Goal: Task Accomplishment & Management: Use online tool/utility

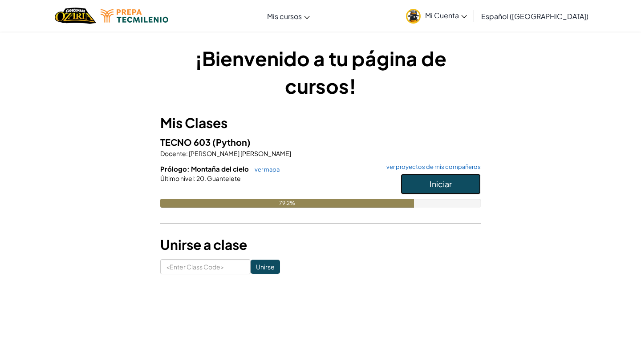
click at [447, 183] on span "Iniciar" at bounding box center [441, 184] width 22 height 10
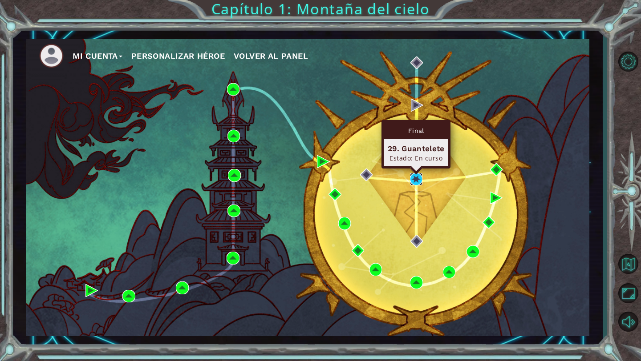
click at [419, 179] on img at bounding box center [416, 179] width 12 height 12
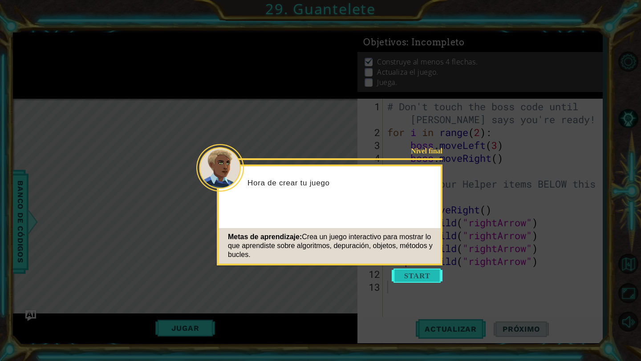
click at [407, 273] on button "Start" at bounding box center [417, 276] width 51 height 14
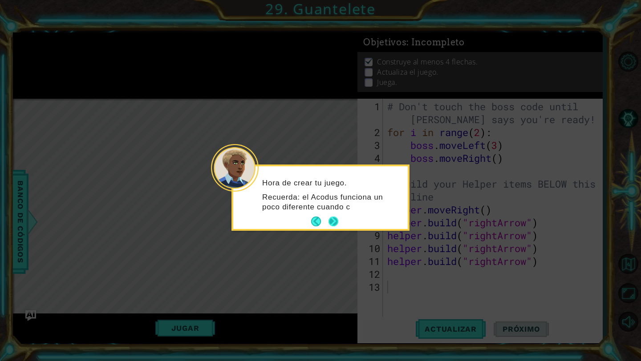
click at [334, 221] on button "Next" at bounding box center [334, 222] width 10 height 10
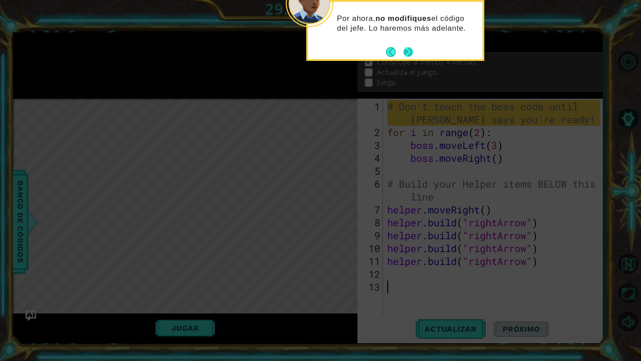
click at [407, 53] on button "Next" at bounding box center [408, 52] width 10 height 10
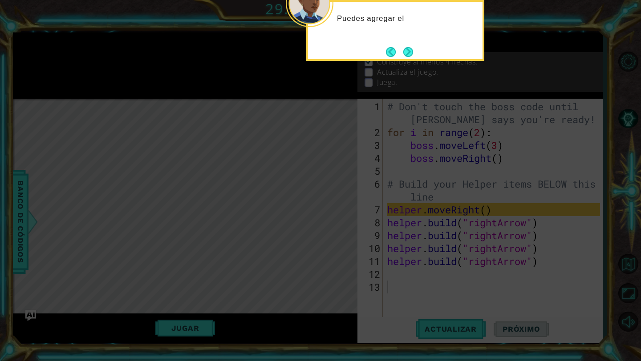
click at [407, 53] on button "Next" at bounding box center [408, 52] width 10 height 10
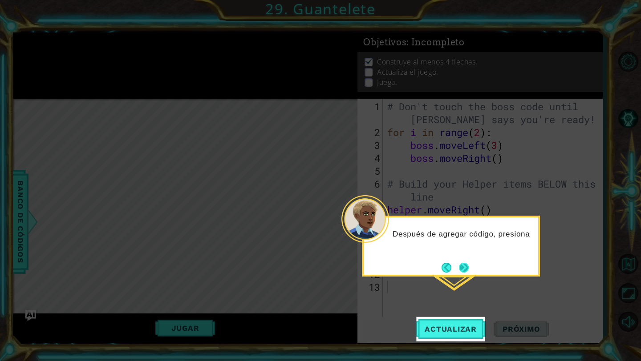
click at [464, 265] on button "Next" at bounding box center [464, 268] width 10 height 10
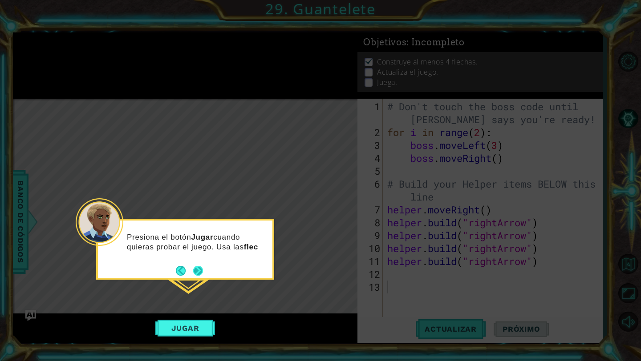
click at [199, 268] on button "Next" at bounding box center [198, 271] width 10 height 10
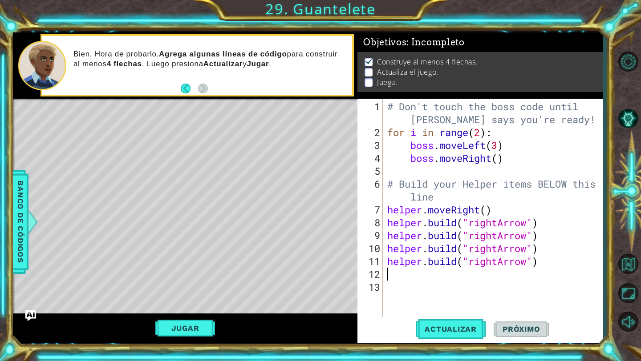
click at [397, 273] on div "# Don't touch the boss code until [PERSON_NAME] says you're ready! for i in ran…" at bounding box center [494, 229] width 219 height 258
click at [431, 326] on span "Actualizar" at bounding box center [451, 329] width 70 height 9
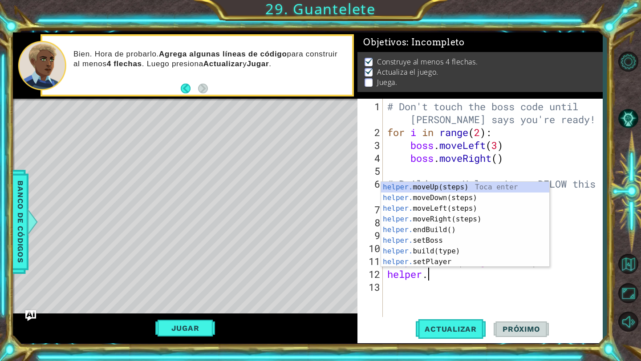
scroll to position [0, 2]
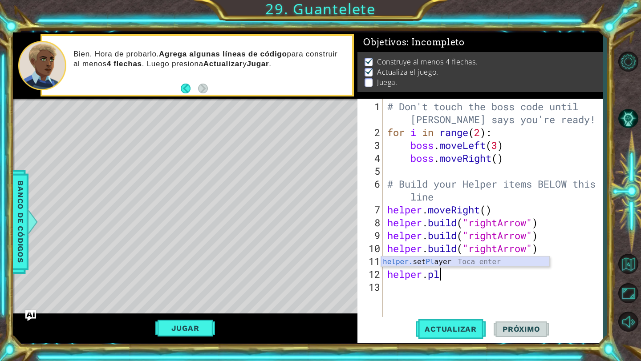
click at [447, 261] on div "helper. set [PERSON_NAME] Toca enter" at bounding box center [465, 273] width 168 height 32
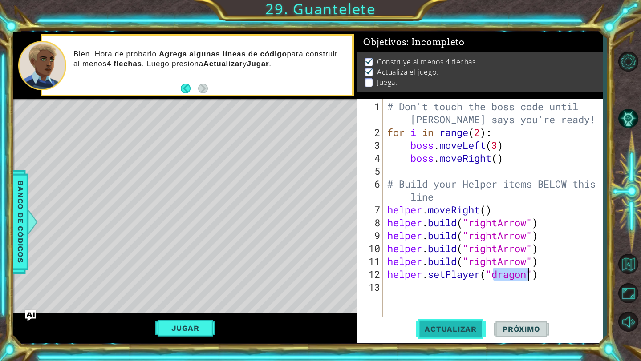
click at [446, 330] on span "Actualizar" at bounding box center [451, 329] width 70 height 9
click at [539, 274] on div "# Don't touch the boss code until [PERSON_NAME] says you're ready! for i in ran…" at bounding box center [494, 229] width 219 height 258
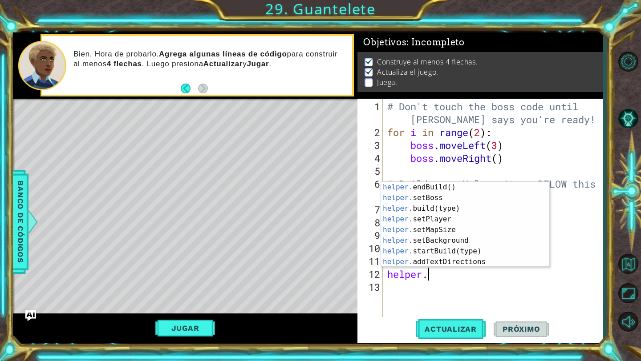
scroll to position [43, 0]
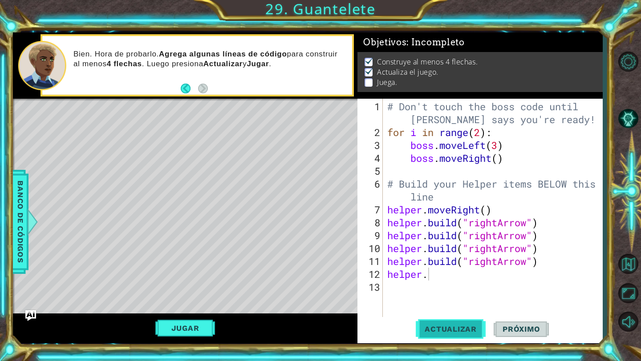
click at [439, 330] on span "Actualizar" at bounding box center [451, 329] width 70 height 9
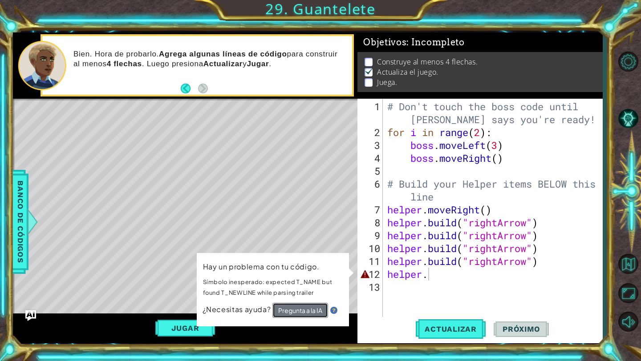
click at [302, 313] on button "Pregunta a la IA" at bounding box center [300, 310] width 56 height 15
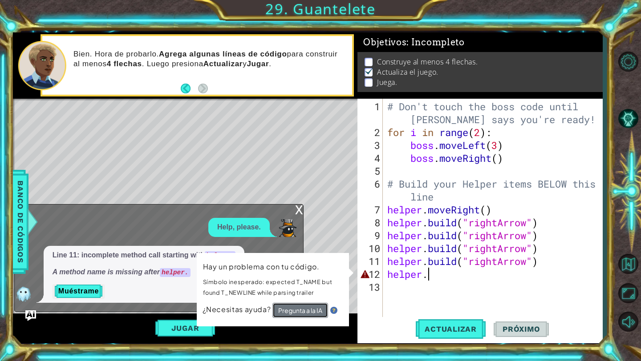
click at [299, 312] on button "Pregunta a la IA" at bounding box center [300, 310] width 56 height 15
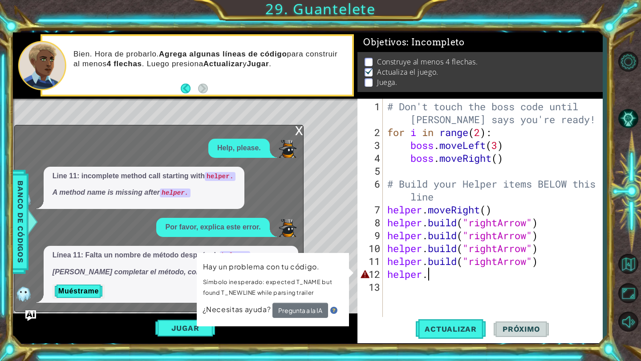
click at [267, 179] on div "Line 11: incomplete method call starting with helper. A method name is missing …" at bounding box center [157, 188] width 284 height 43
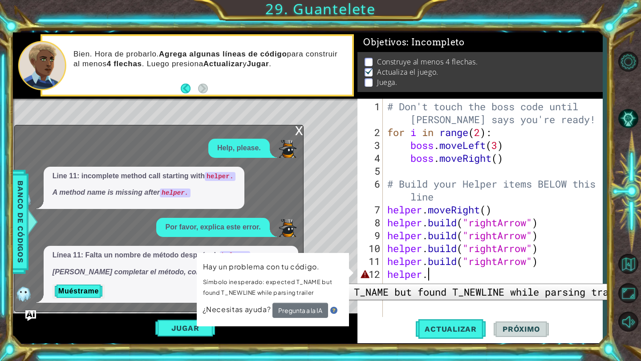
click at [364, 277] on div "12" at bounding box center [371, 274] width 24 height 13
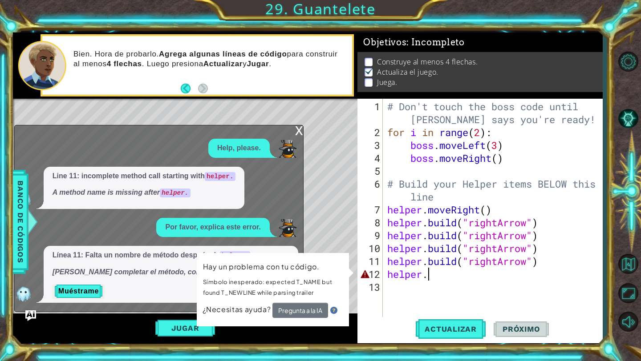
click at [441, 279] on div "# Don't touch the boss code until [PERSON_NAME] says you're ready! for i in ran…" at bounding box center [494, 229] width 219 height 258
click at [357, 164] on div "Level Map" at bounding box center [218, 230] width 411 height 262
click at [295, 307] on button "Pregunta a la IA" at bounding box center [300, 310] width 56 height 15
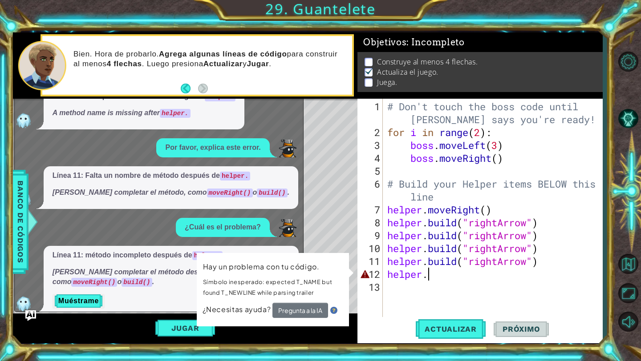
scroll to position [10, 0]
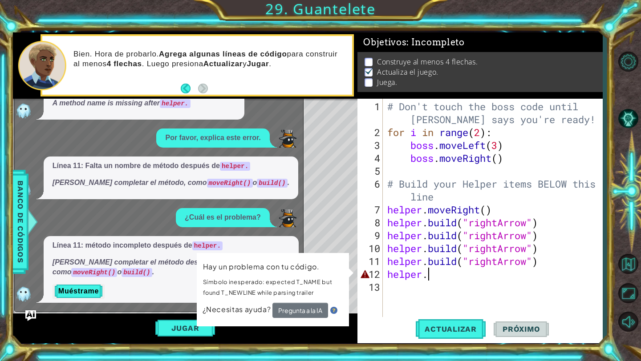
click at [170, 292] on p "Muéstrame" at bounding box center [171, 291] width 237 height 14
drag, startPoint x: 284, startPoint y: 283, endPoint x: 410, endPoint y: 264, distance: 127.8
click at [409, 273] on div "1 2 3 4 5 6 7 8 9 10 11 # Don't touch the boss code until [PERSON_NAME] says yo…" at bounding box center [308, 187] width 590 height 311
click at [359, 272] on div "12" at bounding box center [371, 274] width 24 height 13
click at [422, 278] on div "# Don't touch the boss code until [PERSON_NAME] says you're ready! for i in ran…" at bounding box center [494, 229] width 219 height 258
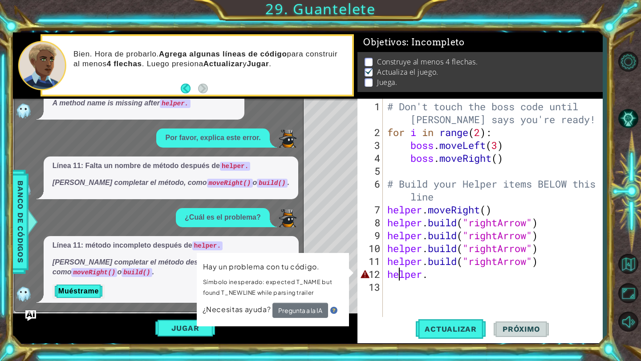
click at [398, 275] on div "# Don't touch the boss code until [PERSON_NAME] says you're ready! for i in ran…" at bounding box center [494, 229] width 219 height 258
click at [446, 278] on div "# Don't touch the boss code until [PERSON_NAME] says you're ready! for i in ran…" at bounding box center [494, 229] width 219 height 258
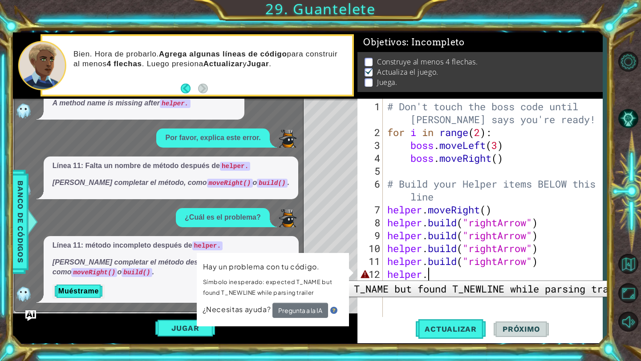
click at [365, 274] on div "12" at bounding box center [371, 274] width 24 height 13
type textarea "helper."
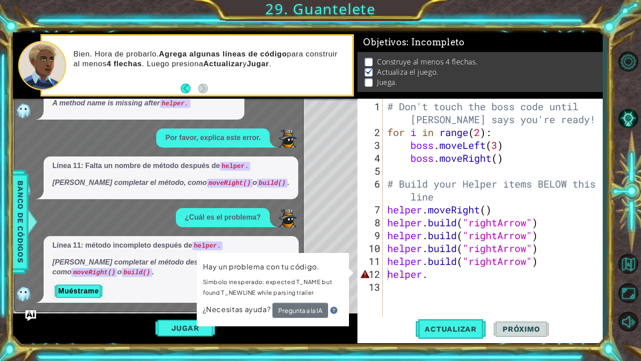
click at [286, 195] on div "Línea 11: Falta un nombre de método después de helper. [PERSON_NAME] completar …" at bounding box center [157, 178] width 284 height 43
click at [292, 115] on div "Line 11: incomplete method call starting with helper. A method name is missing …" at bounding box center [157, 98] width 284 height 43
click at [193, 324] on button "Jugar" at bounding box center [185, 328] width 60 height 17
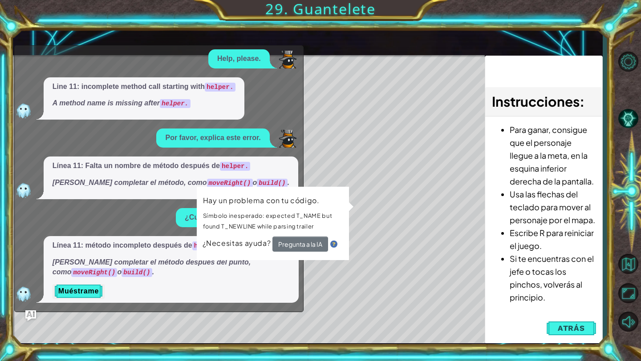
click at [295, 45] on div "x" at bounding box center [299, 40] width 8 height 9
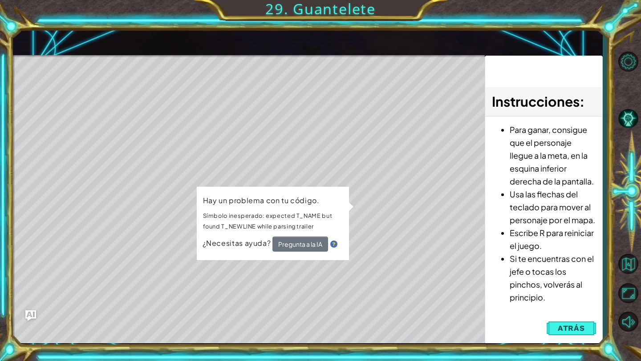
click at [461, 130] on div "1 2 3 4 5 6 7 8 9 10 11 # Don't touch the boss code until [PERSON_NAME] says yo…" at bounding box center [308, 187] width 590 height 311
click at [578, 328] on span "Atrás" at bounding box center [571, 328] width 27 height 9
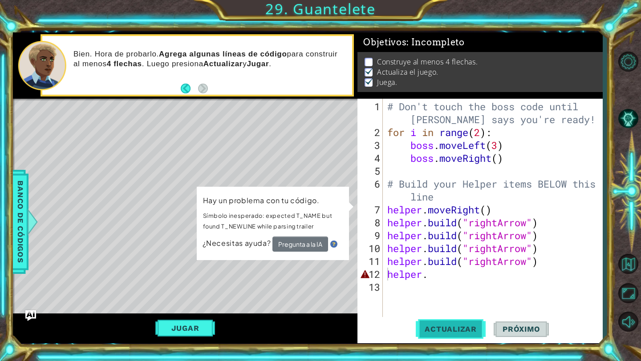
click at [460, 326] on span "Actualizar" at bounding box center [451, 329] width 70 height 9
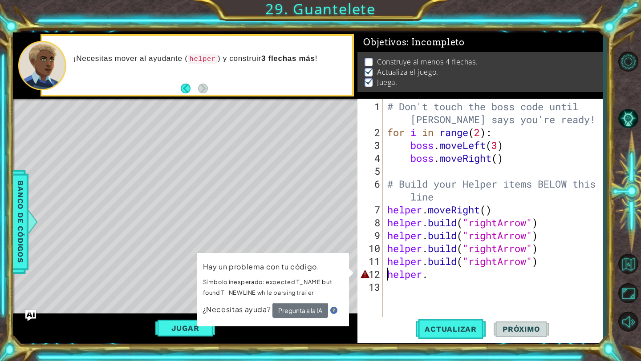
click at [365, 292] on div "13" at bounding box center [371, 287] width 24 height 13
click at [329, 269] on p "Hay un problema con tu código." at bounding box center [273, 267] width 140 height 11
drag, startPoint x: 329, startPoint y: 269, endPoint x: 278, endPoint y: 293, distance: 56.4
click at [279, 292] on td "Hay un problema con tu código. Símbolo inesperado: expected T_NAME but found T_…" at bounding box center [272, 282] width 141 height 43
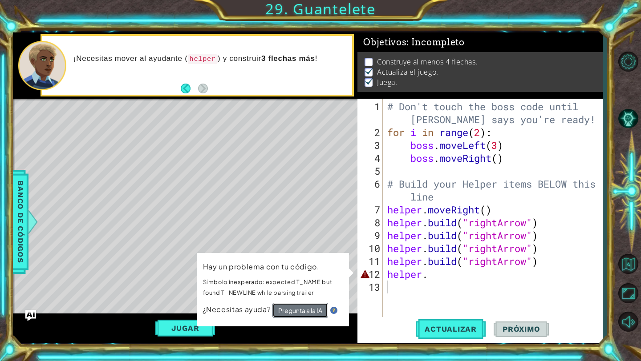
drag, startPoint x: 313, startPoint y: 316, endPoint x: 263, endPoint y: 304, distance: 52.1
click at [272, 309] on button "Pregunta a la IA" at bounding box center [300, 311] width 56 height 16
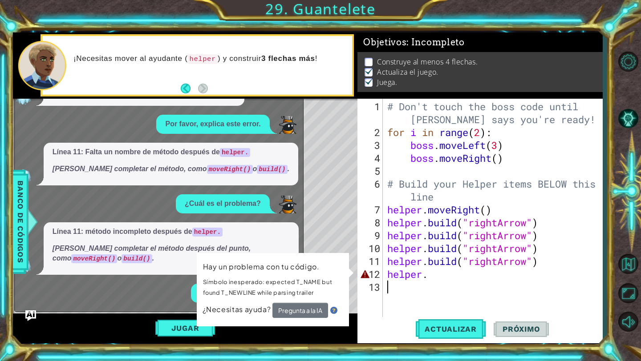
scroll to position [100, 0]
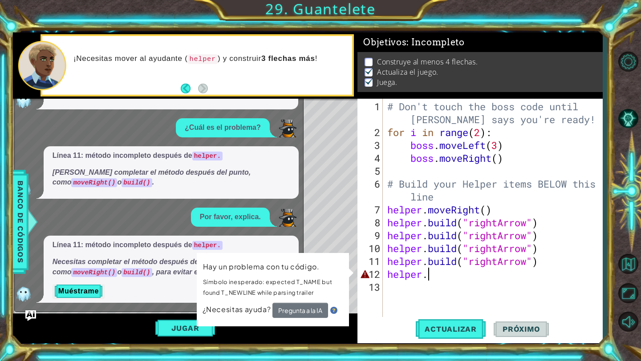
click at [439, 272] on div "# Don't touch the boss code until [PERSON_NAME] says you're ready! for i in ran…" at bounding box center [494, 229] width 219 height 258
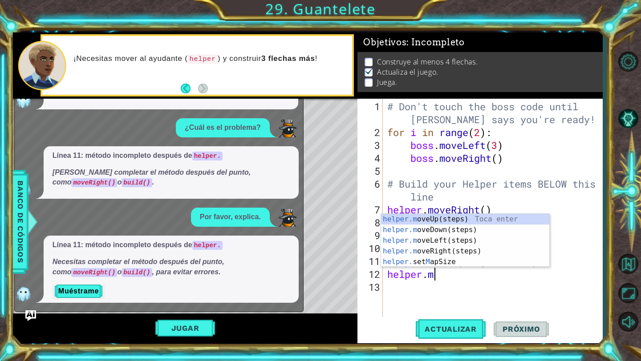
scroll to position [0, 2]
type textarea "[DOMAIN_NAME]"
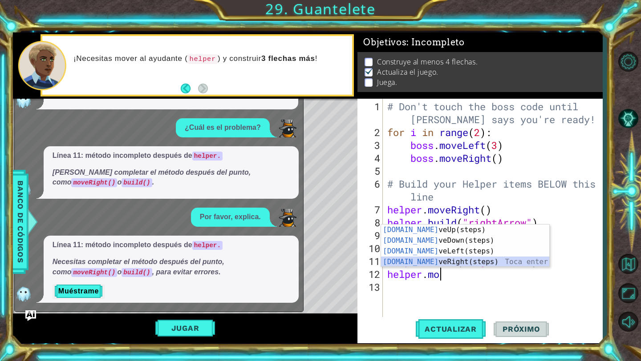
click at [456, 263] on div "[DOMAIN_NAME] veUp(steps) Toca enter [DOMAIN_NAME] veDown(steps) Toca enter [DO…" at bounding box center [465, 257] width 168 height 64
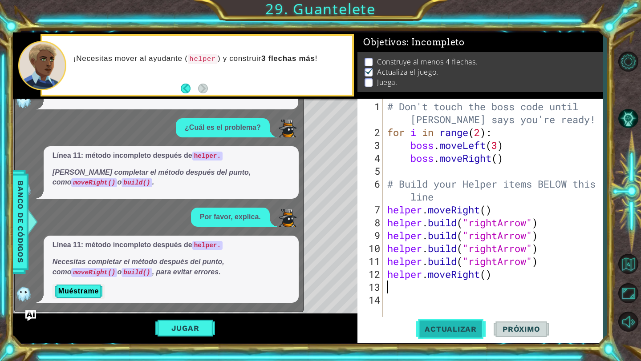
click at [451, 337] on button "Actualizar" at bounding box center [451, 329] width 70 height 24
click at [450, 328] on span "Actualizar" at bounding box center [451, 329] width 70 height 9
click at [180, 328] on button "Jugar" at bounding box center [185, 328] width 60 height 17
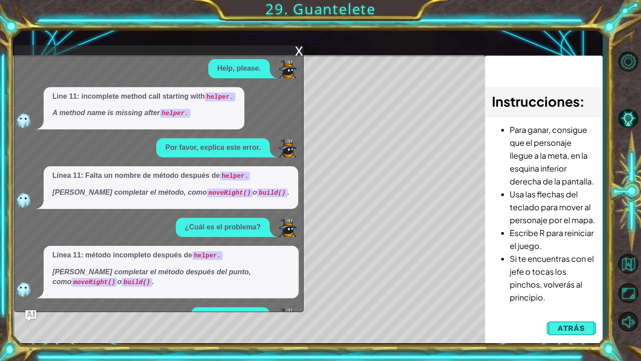
click at [298, 55] on div "x" at bounding box center [299, 50] width 8 height 9
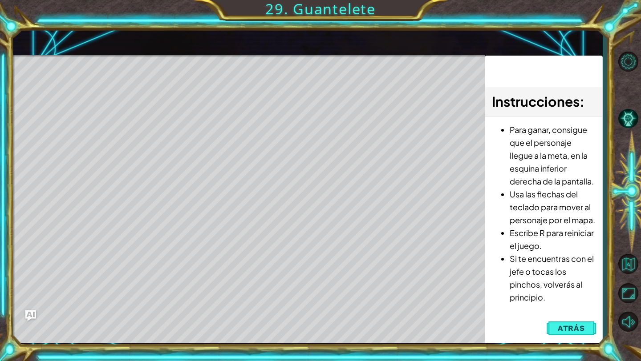
click at [389, 224] on div "Level Map" at bounding box center [218, 186] width 411 height 262
click at [271, 216] on div "Level Map" at bounding box center [218, 186] width 411 height 262
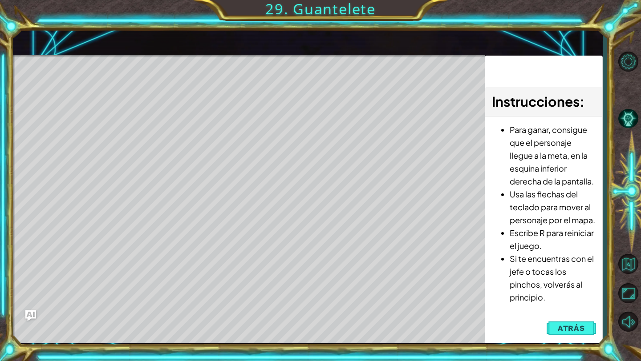
click at [271, 216] on div "Level Map" at bounding box center [218, 186] width 411 height 262
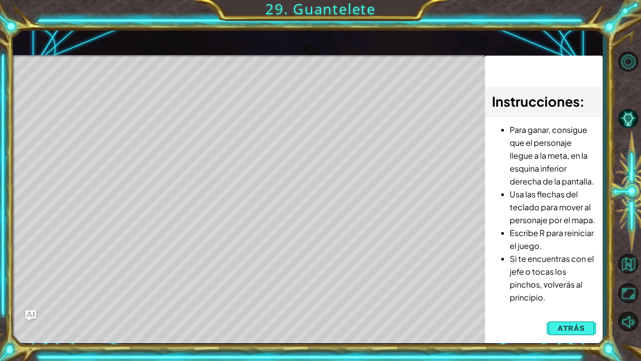
click at [361, 146] on div "Level Map" at bounding box center [218, 186] width 411 height 262
click at [357, 146] on div "Level Map" at bounding box center [218, 186] width 411 height 262
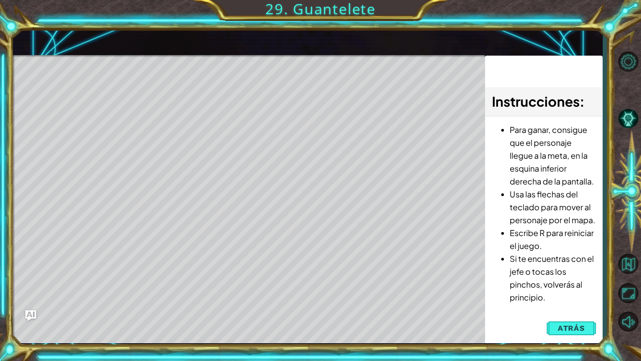
click at [353, 146] on div "Level Map" at bounding box center [218, 186] width 411 height 262
click at [352, 145] on div "Level Map" at bounding box center [218, 186] width 411 height 262
click at [352, 144] on div "Level Map" at bounding box center [218, 186] width 411 height 262
click at [353, 144] on div "Level Map" at bounding box center [218, 186] width 411 height 262
click at [353, 143] on div "Level Map" at bounding box center [218, 186] width 411 height 262
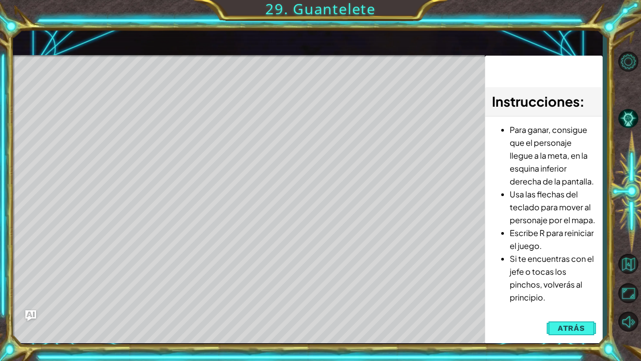
click at [220, 105] on div "Level Map" at bounding box center [218, 186] width 411 height 262
click at [241, 113] on div "Level Map" at bounding box center [218, 186] width 411 height 262
click at [581, 331] on span "Atrás" at bounding box center [571, 328] width 27 height 9
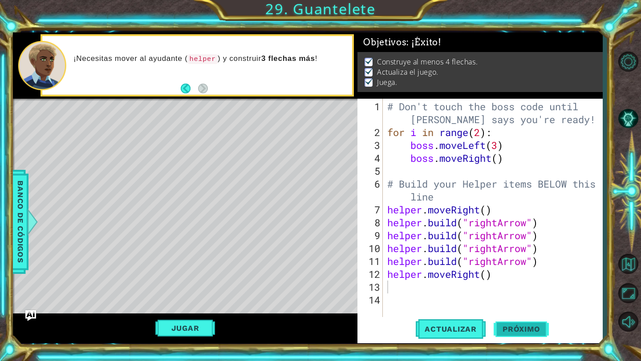
click at [512, 333] on span "Próximo" at bounding box center [521, 329] width 55 height 9
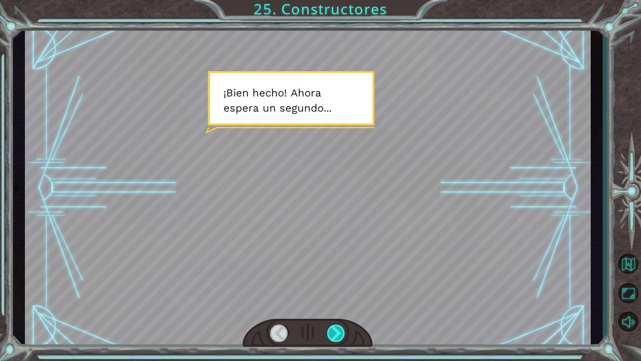
click at [337, 331] on div at bounding box center [336, 333] width 18 height 17
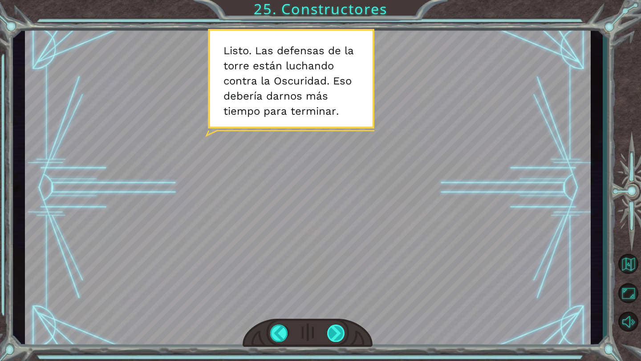
click at [333, 337] on div at bounding box center [336, 333] width 18 height 17
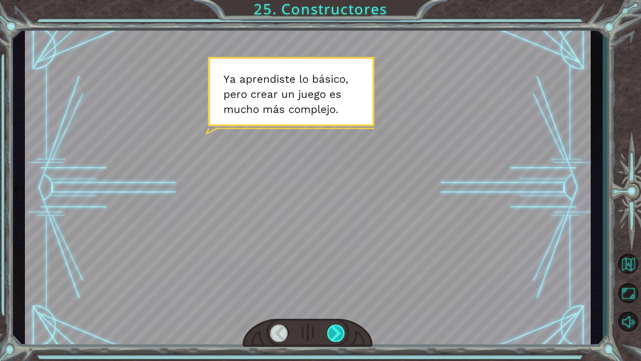
click at [335, 331] on div at bounding box center [336, 333] width 18 height 17
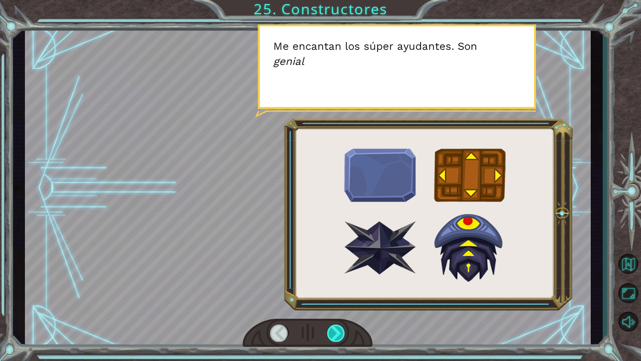
click at [335, 331] on div at bounding box center [336, 333] width 18 height 17
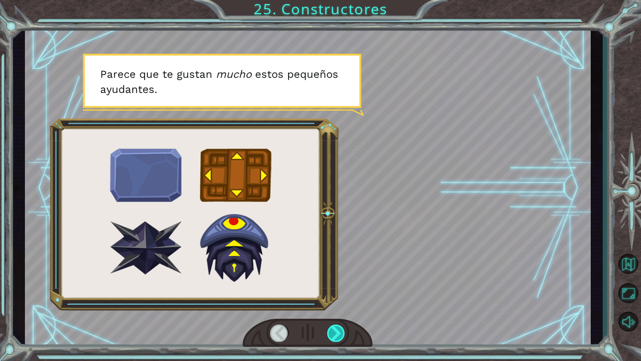
click at [341, 341] on div at bounding box center [336, 333] width 18 height 17
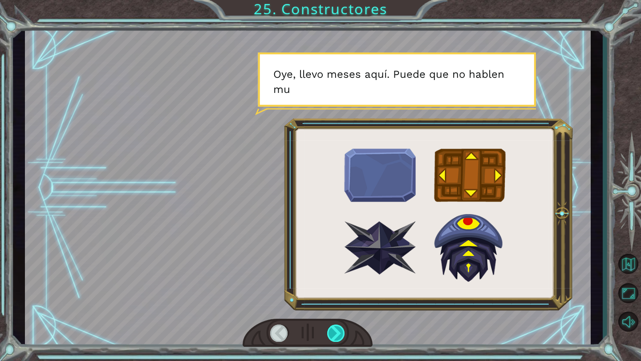
click at [337, 333] on div at bounding box center [336, 333] width 18 height 17
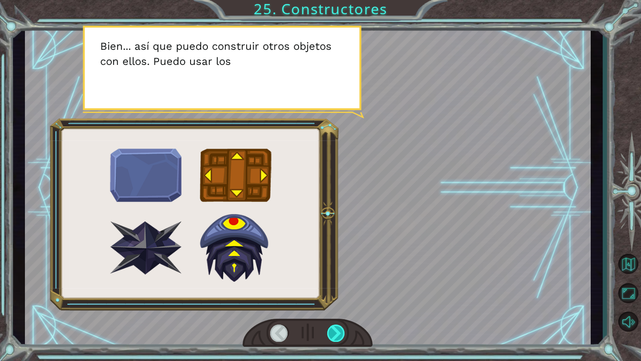
click at [337, 333] on div at bounding box center [336, 333] width 18 height 17
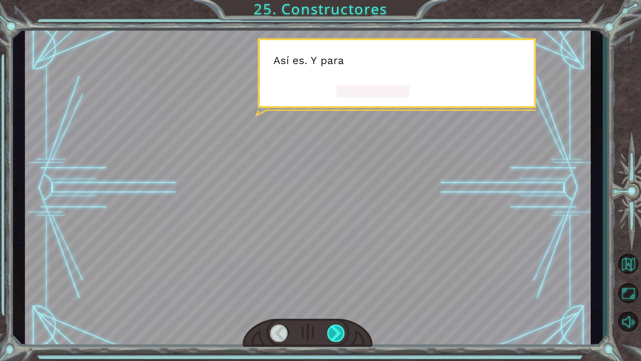
click at [337, 333] on div at bounding box center [336, 333] width 18 height 17
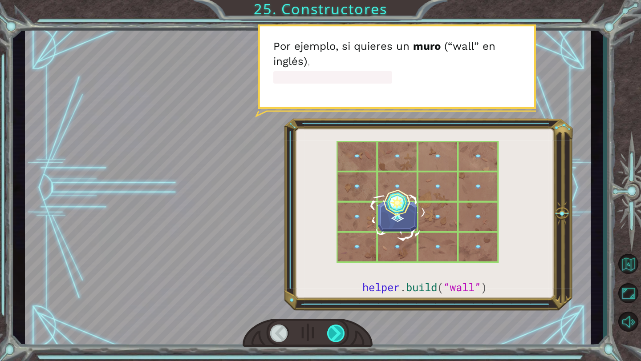
click at [337, 333] on div at bounding box center [336, 333] width 18 height 17
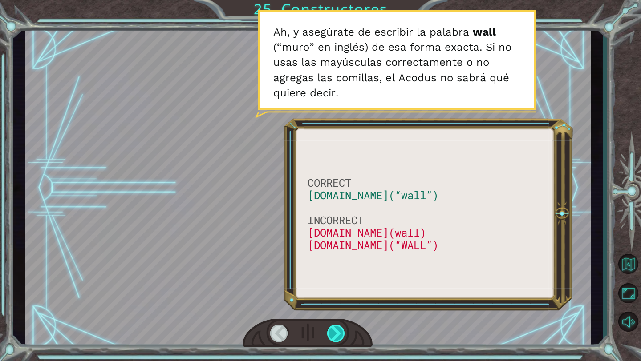
click at [337, 333] on div at bounding box center [336, 333] width 18 height 17
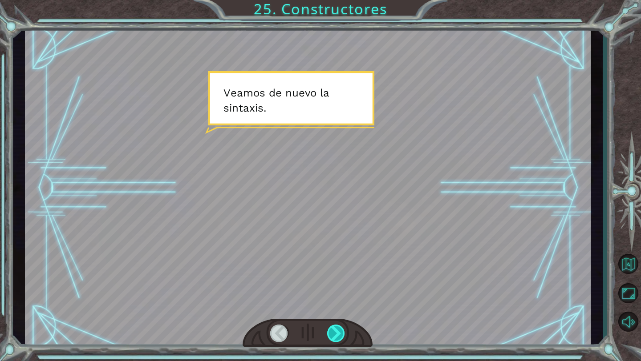
click at [337, 333] on div at bounding box center [336, 333] width 18 height 17
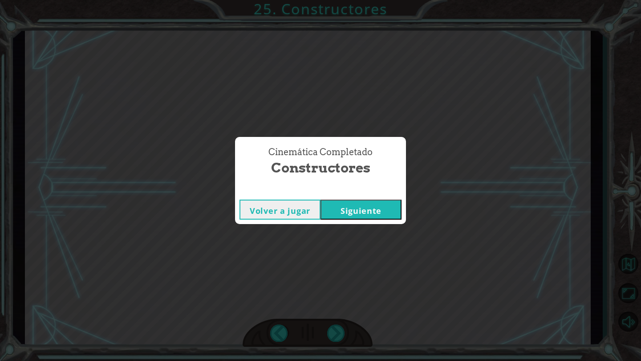
click at [368, 211] on button "Siguiente" at bounding box center [360, 210] width 81 height 20
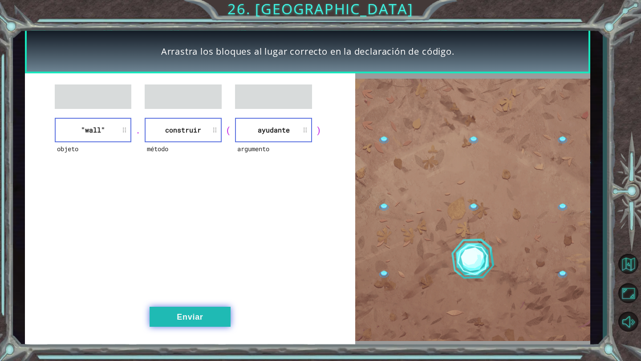
click at [179, 316] on button "Enviar" at bounding box center [190, 317] width 81 height 20
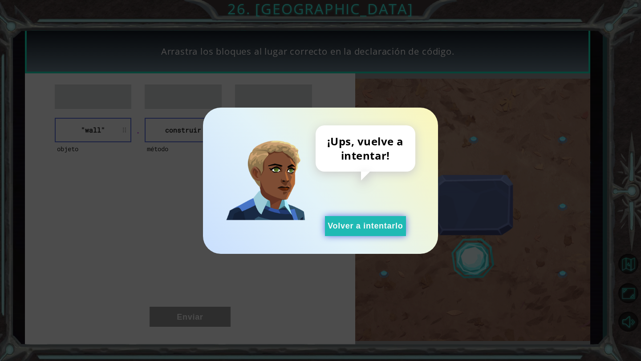
click at [359, 230] on button "Volver a intentarlo" at bounding box center [365, 226] width 81 height 20
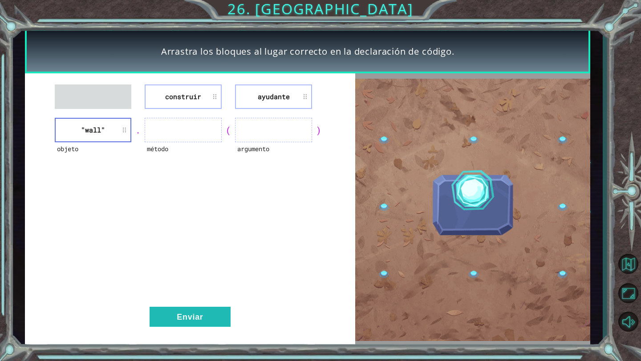
drag, startPoint x: 174, startPoint y: 83, endPoint x: 183, endPoint y: 86, distance: 9.9
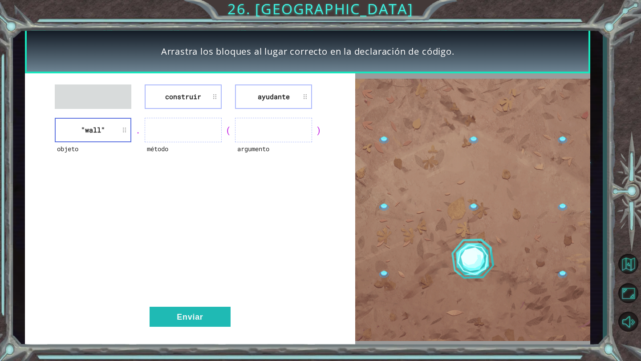
click at [183, 86] on div "construir ayudante objeto "wall" . método ( argumento ) Enviar" at bounding box center [190, 209] width 330 height 273
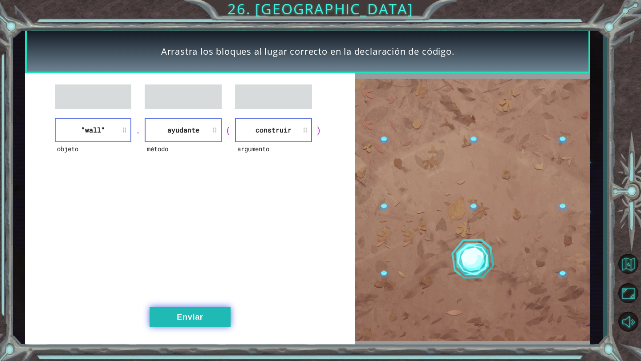
click at [194, 321] on button "Enviar" at bounding box center [190, 317] width 81 height 20
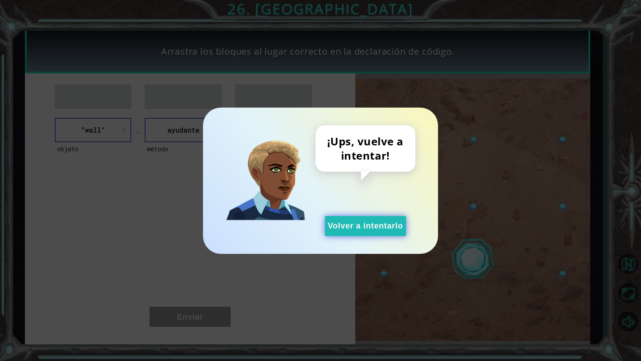
click at [353, 225] on button "Volver a intentarlo" at bounding box center [365, 226] width 81 height 20
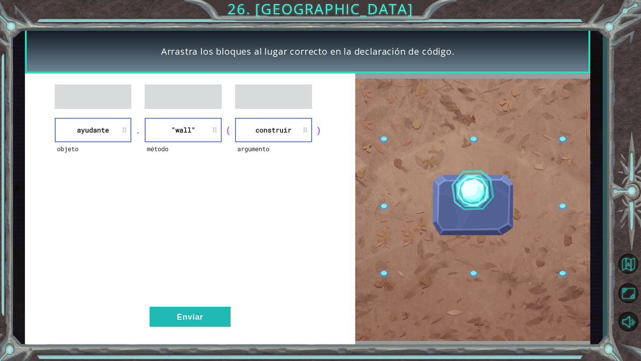
click at [169, 306] on div "objeto ayudante . método "wall" ( argumento construir ) Enviar" at bounding box center [190, 209] width 330 height 273
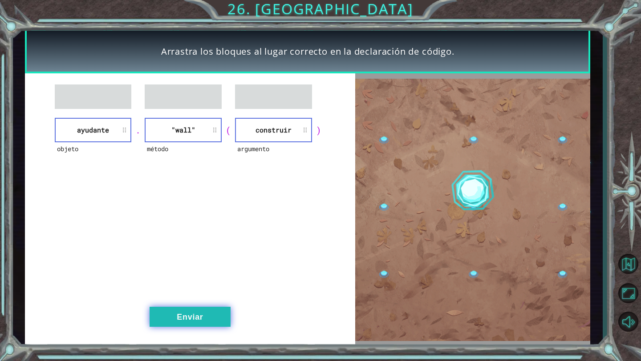
click at [170, 317] on button "Enviar" at bounding box center [190, 317] width 81 height 20
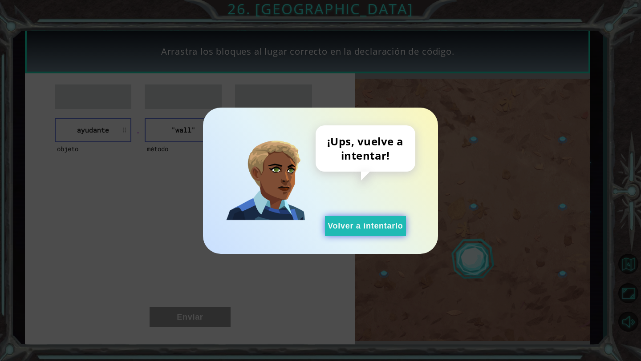
click at [356, 217] on button "Volver a intentarlo" at bounding box center [365, 226] width 81 height 20
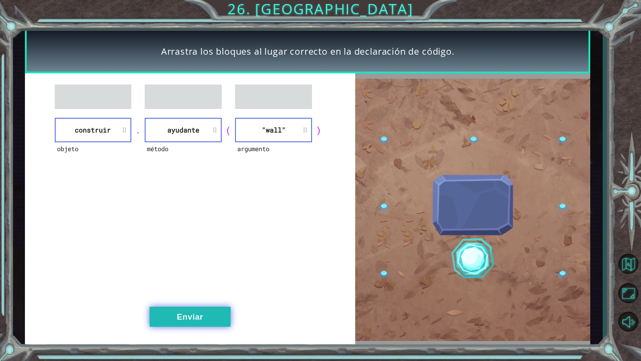
click at [170, 317] on button "Enviar" at bounding box center [190, 317] width 81 height 20
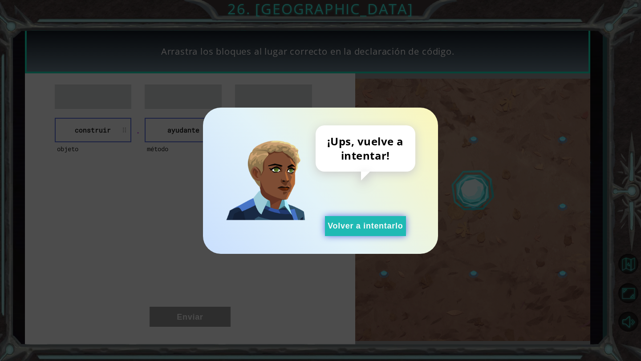
click at [341, 218] on button "Volver a intentarlo" at bounding box center [365, 226] width 81 height 20
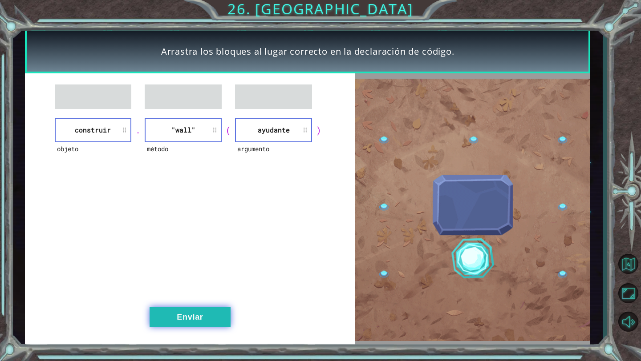
click at [167, 324] on button "Enviar" at bounding box center [190, 317] width 81 height 20
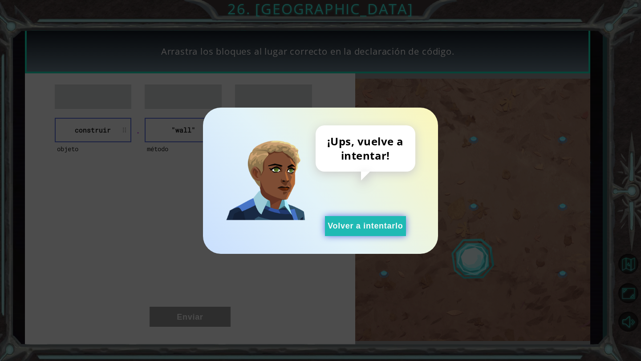
click at [350, 221] on button "Volver a intentarlo" at bounding box center [365, 226] width 81 height 20
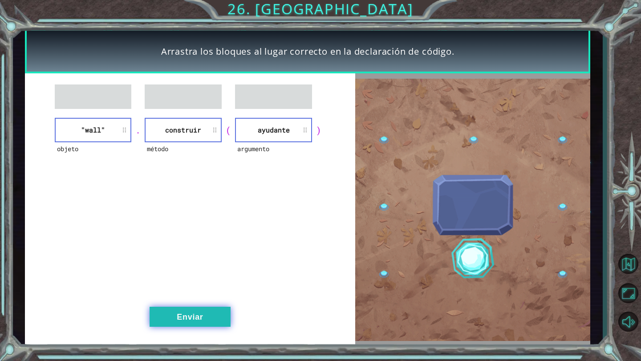
click at [193, 313] on button "Enviar" at bounding box center [190, 317] width 81 height 20
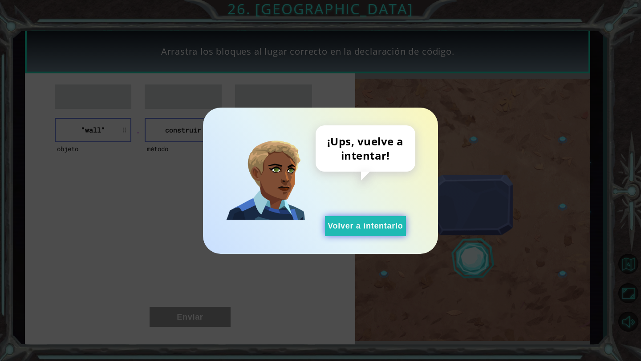
click at [354, 221] on button "Volver a intentarlo" at bounding box center [365, 226] width 81 height 20
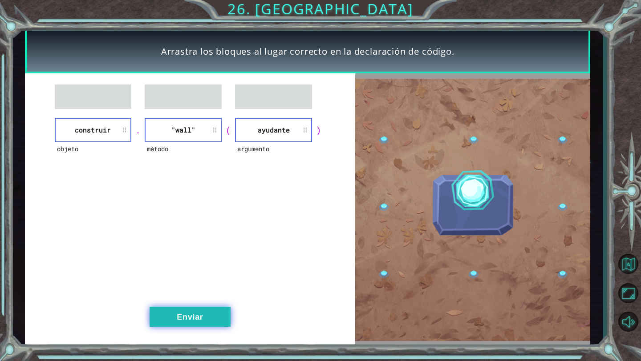
click at [192, 312] on button "Enviar" at bounding box center [190, 317] width 81 height 20
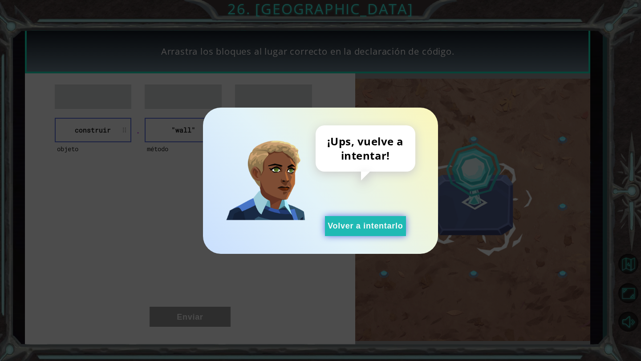
click at [370, 226] on button "Volver a intentarlo" at bounding box center [365, 226] width 81 height 20
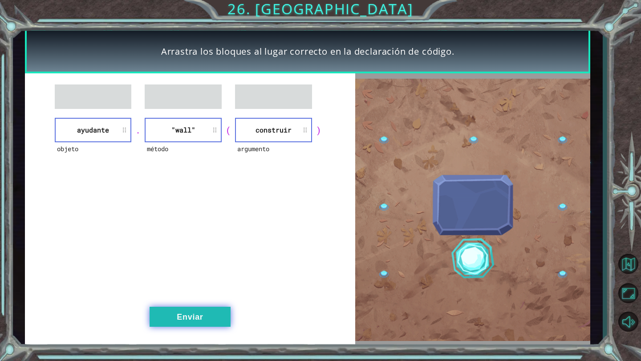
click at [199, 313] on button "Enviar" at bounding box center [190, 317] width 81 height 20
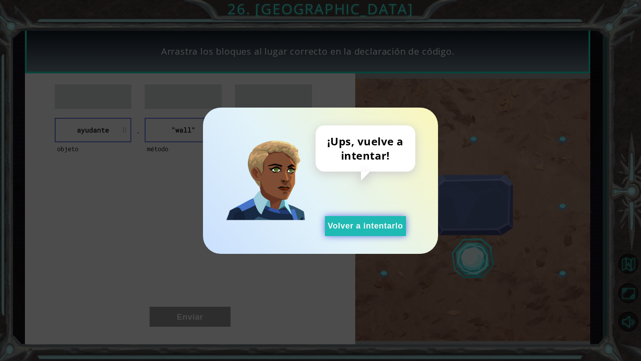
click at [370, 224] on button "Volver a intentarlo" at bounding box center [365, 226] width 81 height 20
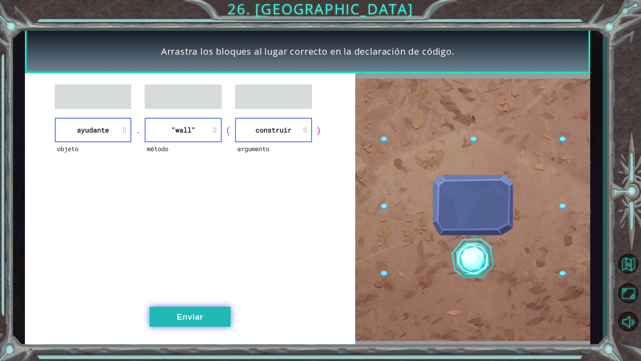
click at [194, 312] on button "Enviar" at bounding box center [190, 317] width 81 height 20
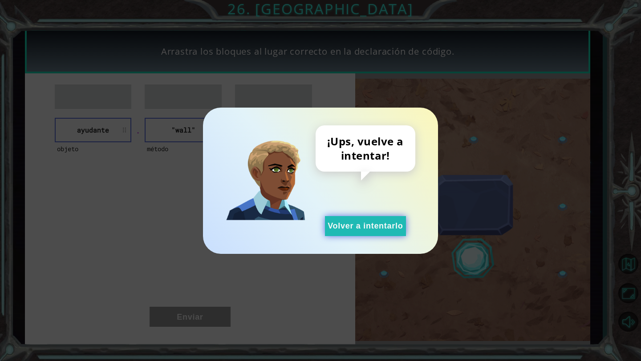
click at [352, 219] on button "Volver a intentarlo" at bounding box center [365, 226] width 81 height 20
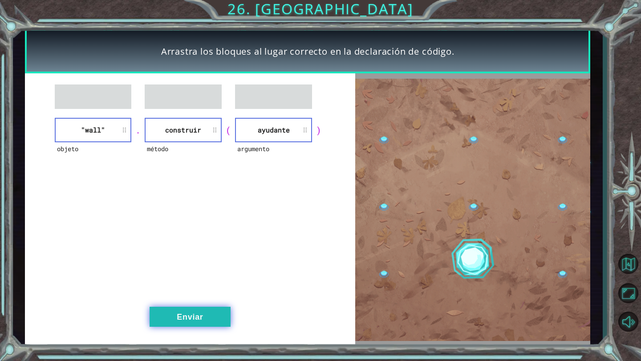
click at [194, 313] on button "Enviar" at bounding box center [190, 317] width 81 height 20
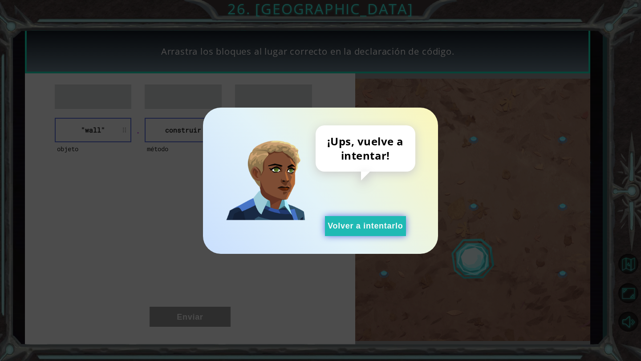
click at [347, 224] on button "Volver a intentarlo" at bounding box center [365, 226] width 81 height 20
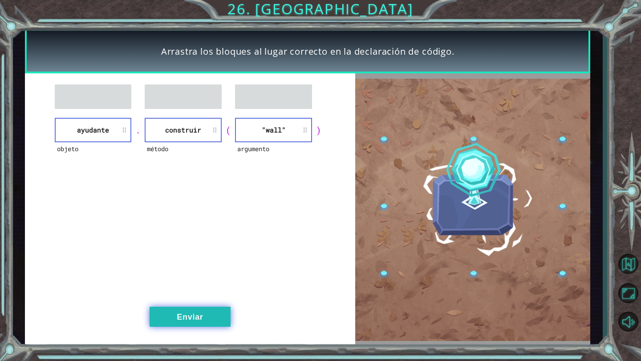
click at [208, 322] on button "Enviar" at bounding box center [190, 317] width 81 height 20
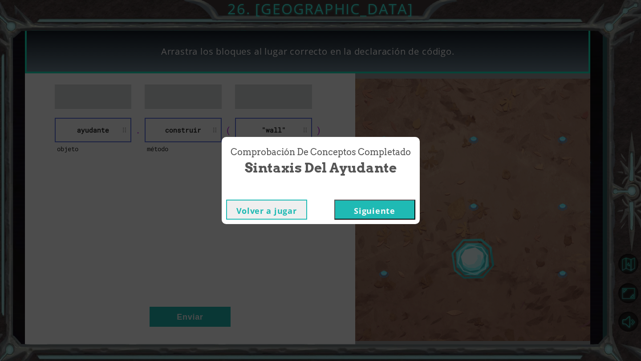
click at [382, 208] on button "Siguiente" at bounding box center [374, 210] width 81 height 20
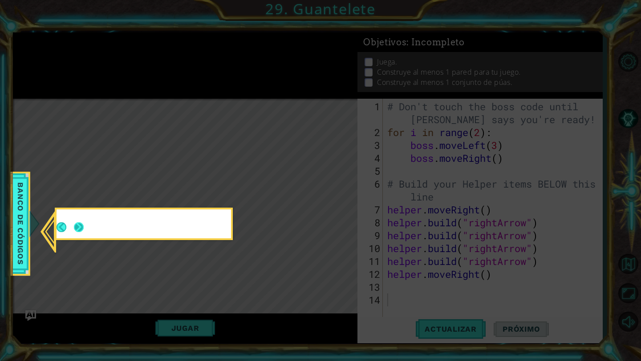
click at [81, 230] on button "Next" at bounding box center [79, 228] width 10 height 10
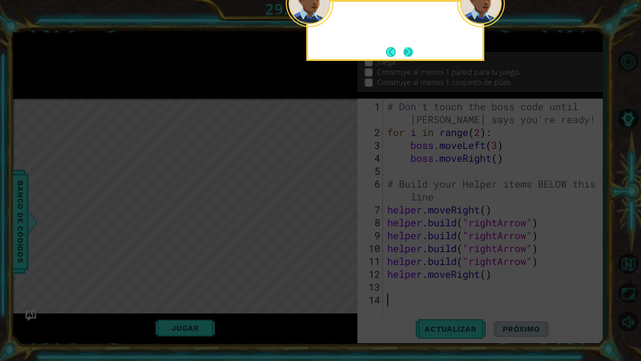
click at [410, 54] on button "Next" at bounding box center [408, 52] width 10 height 10
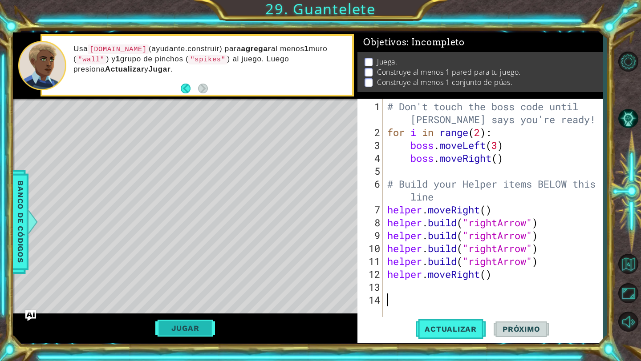
click at [189, 337] on button "Jugar" at bounding box center [185, 328] width 60 height 17
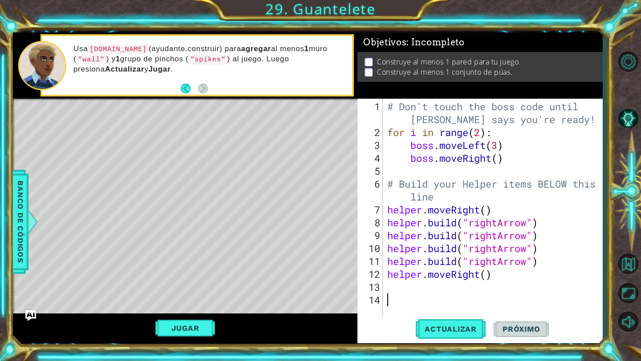
click at [394, 286] on div "# Don't touch the boss code until [PERSON_NAME] says you're ready! for i in ran…" at bounding box center [494, 229] width 219 height 258
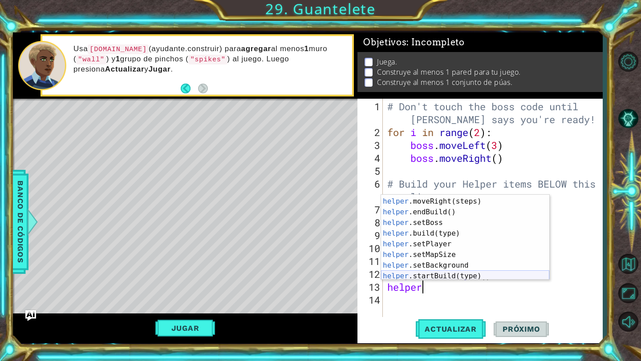
scroll to position [53, 0]
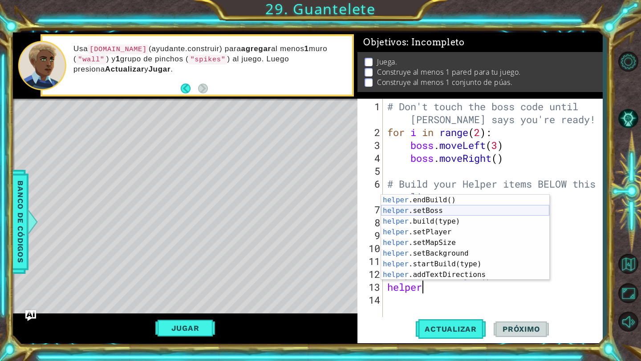
click at [443, 217] on div "helper .endBuild() Toca enter helper .setBoss Toca enter helper .build(type) To…" at bounding box center [465, 248] width 168 height 107
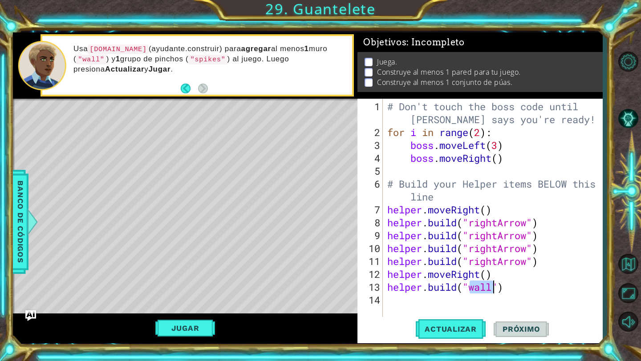
type textarea "[DOMAIN_NAME]("wall")"
click at [455, 301] on div "# Don't touch the boss code until [PERSON_NAME] says you're ready! for i in ran…" at bounding box center [494, 229] width 219 height 258
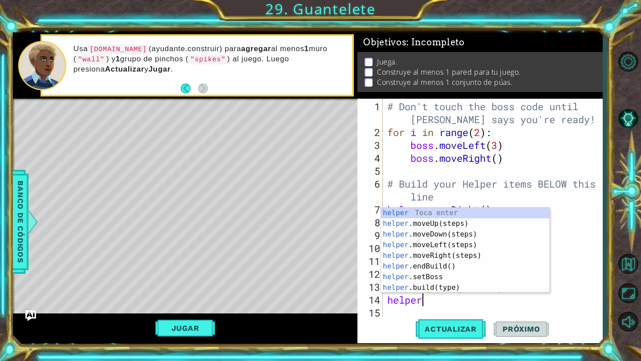
scroll to position [0, 1]
click at [444, 286] on div "helper Toca enter helper .moveUp(steps) Toca enter helper .moveDown(steps) Toca…" at bounding box center [465, 261] width 168 height 107
type textarea "[DOMAIN_NAME]("wall")"
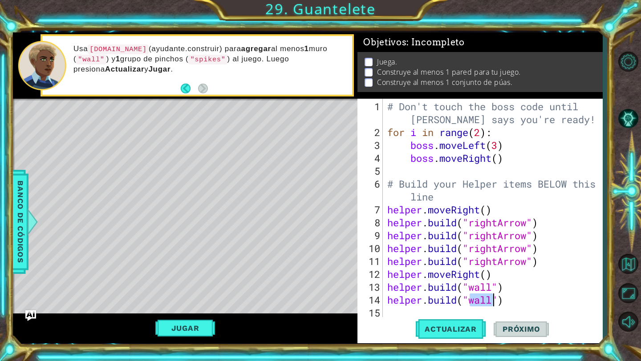
click at [485, 308] on div "# Don't touch the boss code until [PERSON_NAME] says you're ready! for i in ran…" at bounding box center [494, 229] width 219 height 258
click at [486, 302] on div "# Don't touch the boss code until [PERSON_NAME] says you're ready! for i in ran…" at bounding box center [494, 229] width 219 height 258
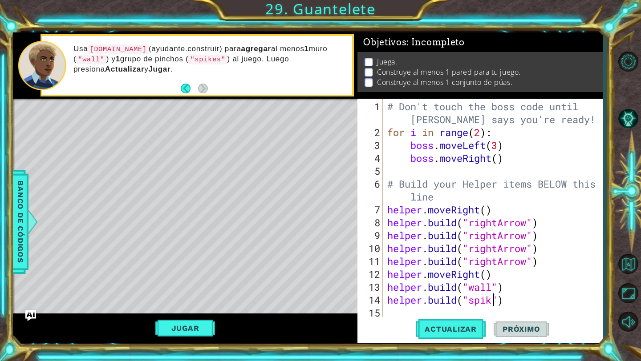
scroll to position [0, 5]
type textarea "[DOMAIN_NAME]("spikes")"
click at [177, 330] on button "Jugar" at bounding box center [185, 328] width 60 height 17
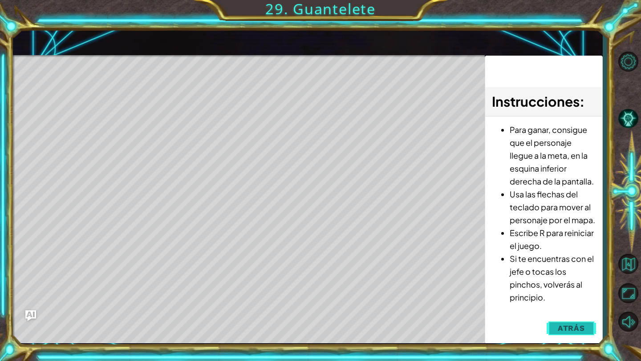
click at [577, 329] on span "Atrás" at bounding box center [571, 328] width 27 height 9
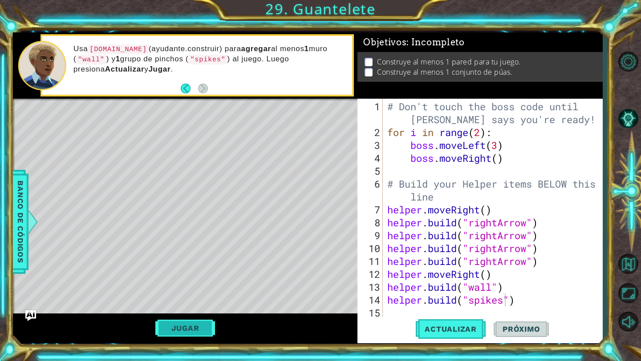
click at [189, 324] on button "Jugar" at bounding box center [185, 328] width 60 height 17
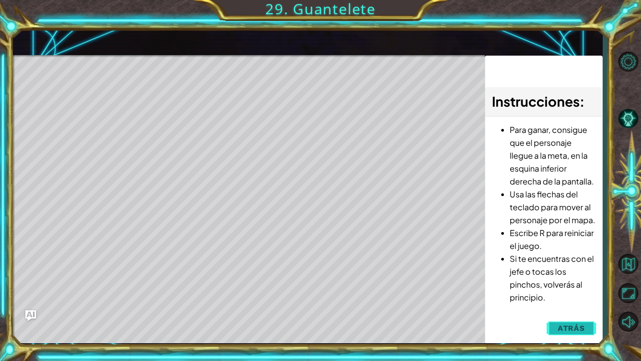
click at [562, 324] on span "Atrás" at bounding box center [571, 328] width 27 height 9
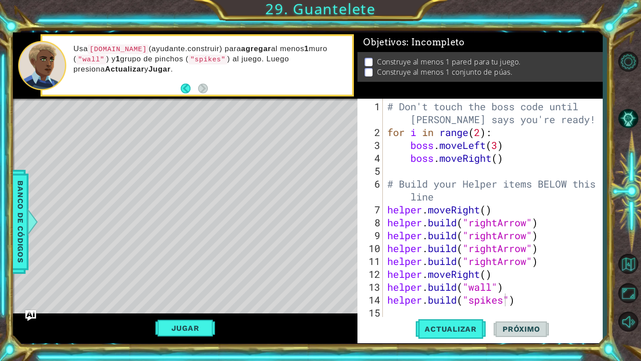
click at [526, 330] on span "Próximo" at bounding box center [521, 329] width 55 height 9
click at [370, 61] on p at bounding box center [369, 62] width 8 height 8
click at [436, 324] on button "Actualizar" at bounding box center [451, 329] width 70 height 24
click at [529, 329] on span "Próximo" at bounding box center [521, 329] width 55 height 9
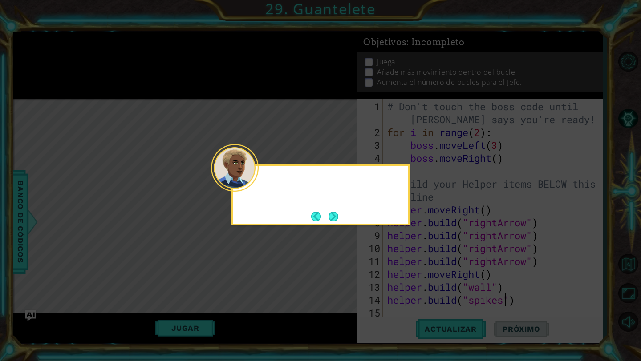
click at [256, 185] on div at bounding box center [235, 168] width 48 height 48
click at [332, 216] on button "Next" at bounding box center [334, 217] width 10 height 10
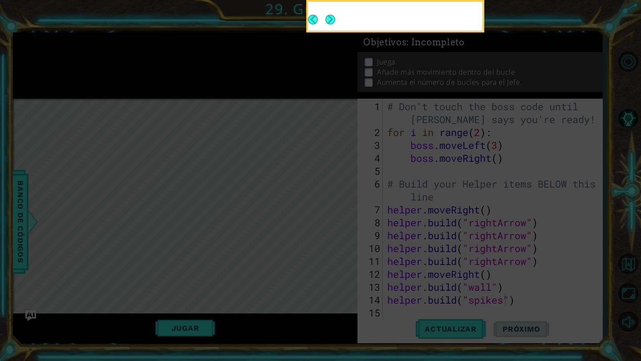
click at [333, 216] on icon at bounding box center [320, 59] width 641 height 605
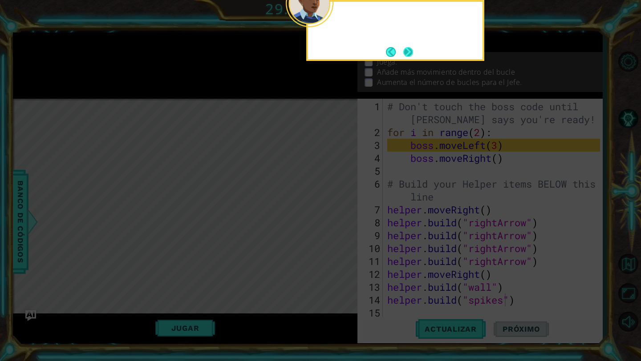
click at [409, 55] on button "Next" at bounding box center [408, 52] width 10 height 10
click at [409, 52] on icon at bounding box center [320, 59] width 641 height 605
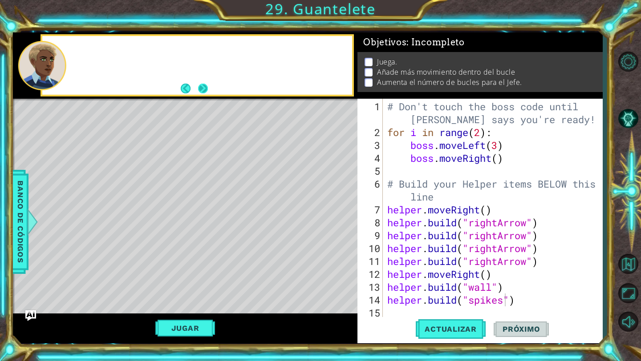
click at [202, 93] on button "Next" at bounding box center [203, 89] width 10 height 10
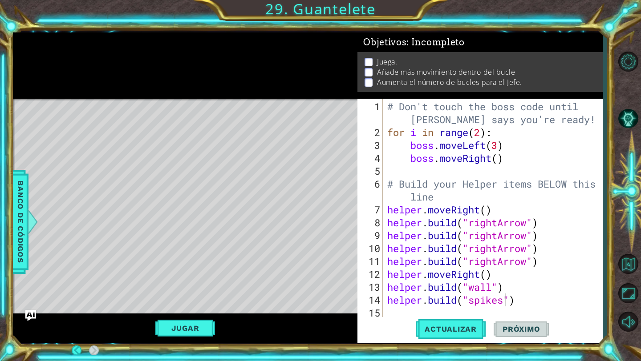
click at [204, 85] on div at bounding box center [185, 65] width 345 height 66
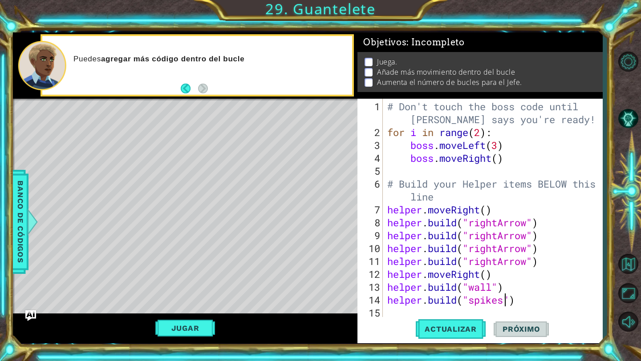
click at [400, 315] on div "# Don't touch the boss code until [PERSON_NAME] says you're ready! for i in ran…" at bounding box center [494, 229] width 219 height 258
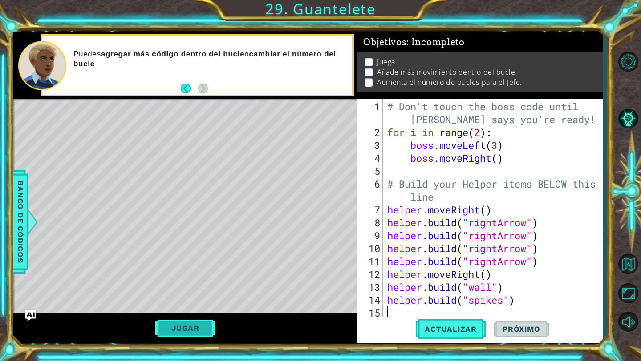
click at [188, 323] on button "Jugar" at bounding box center [185, 328] width 60 height 17
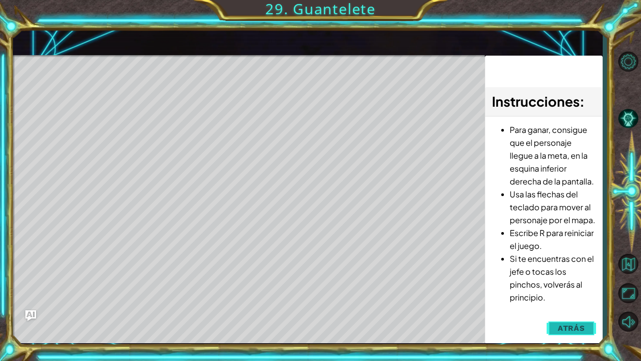
click at [566, 329] on span "Atrás" at bounding box center [571, 328] width 27 height 9
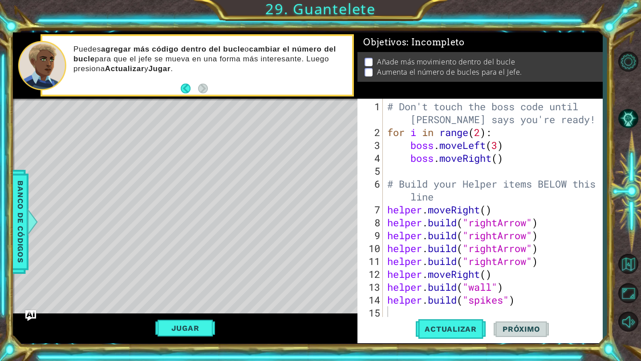
click at [481, 134] on div "# Don't touch the boss code until [PERSON_NAME] says you're ready! for i in ran…" at bounding box center [494, 229] width 219 height 258
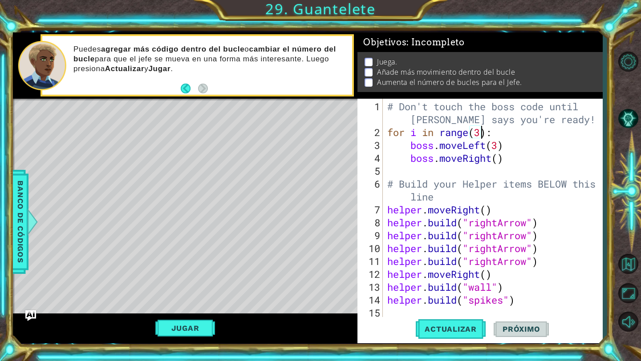
scroll to position [0, 4]
click at [432, 330] on span "Actualizar" at bounding box center [451, 329] width 70 height 9
click at [502, 148] on div "# Don't touch the boss code until [PERSON_NAME] says you're ready! for i in ran…" at bounding box center [494, 229] width 219 height 258
type textarea "boss.moveLeft(4)"
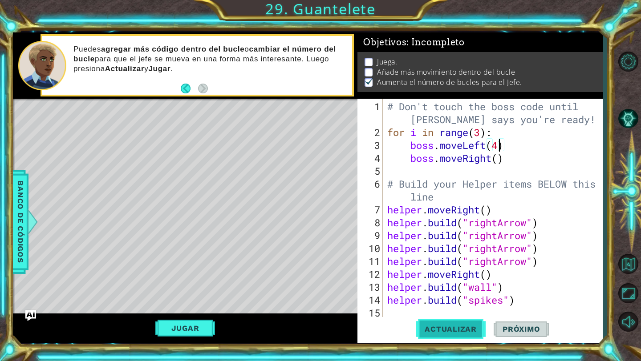
click at [460, 327] on span "Actualizar" at bounding box center [451, 329] width 70 height 9
click at [193, 327] on button "Jugar" at bounding box center [185, 328] width 60 height 17
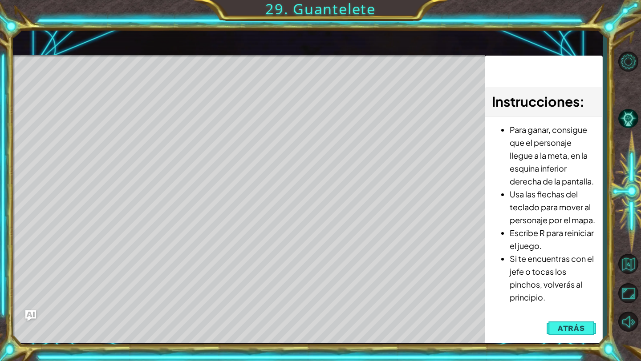
click at [540, 126] on li "Para ganar, consigue que el personaje llegue a la meta, en la esquina inferior …" at bounding box center [553, 155] width 86 height 65
click at [563, 329] on span "Atrás" at bounding box center [571, 328] width 27 height 9
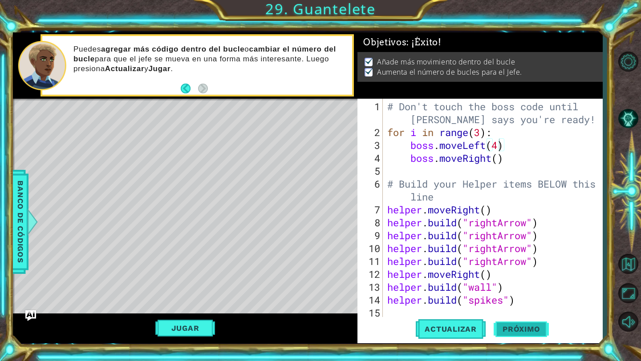
click at [527, 333] on span "Próximo" at bounding box center [521, 329] width 55 height 9
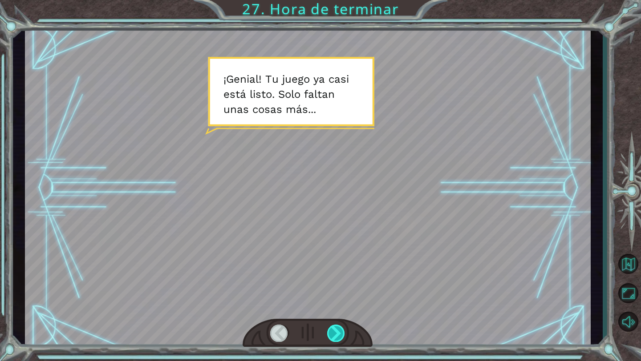
click at [336, 330] on div at bounding box center [336, 333] width 18 height 17
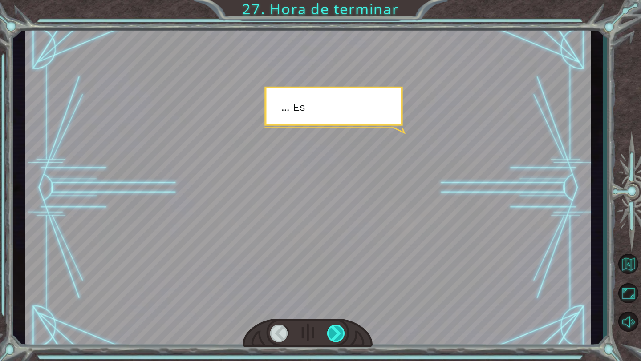
click at [336, 330] on div at bounding box center [336, 333] width 18 height 17
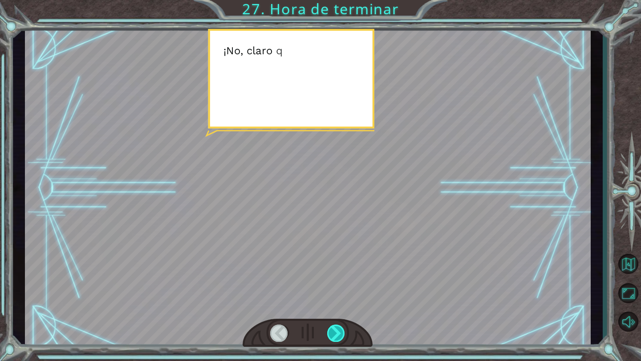
click at [336, 330] on div at bounding box center [336, 333] width 18 height 17
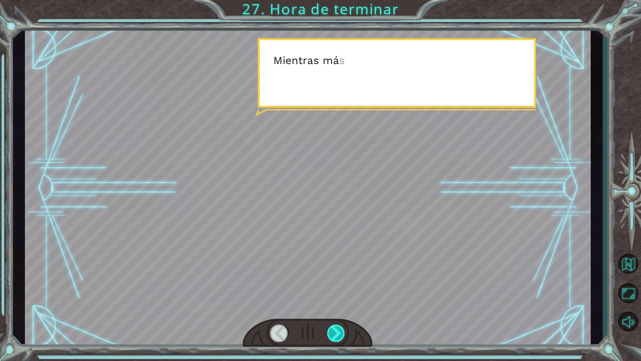
click at [336, 330] on div at bounding box center [336, 333] width 18 height 17
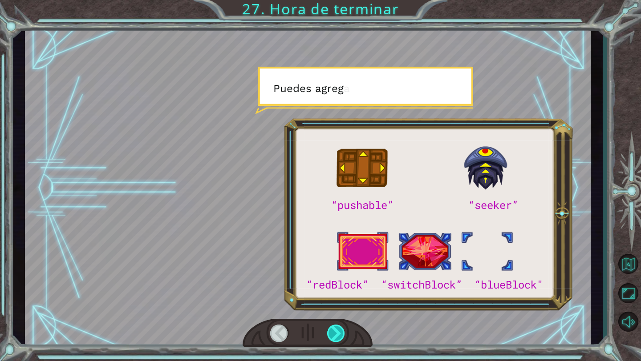
click at [336, 330] on div at bounding box center [336, 333] width 18 height 17
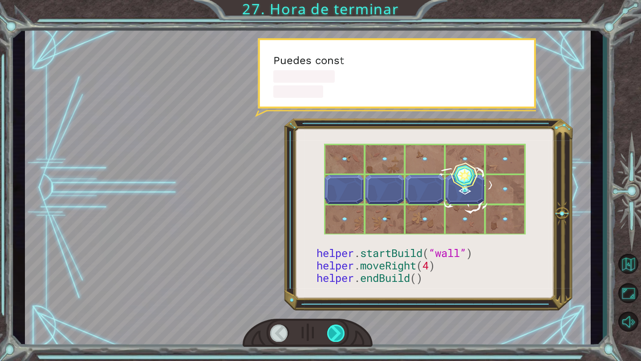
click at [336, 330] on div at bounding box center [336, 333] width 18 height 17
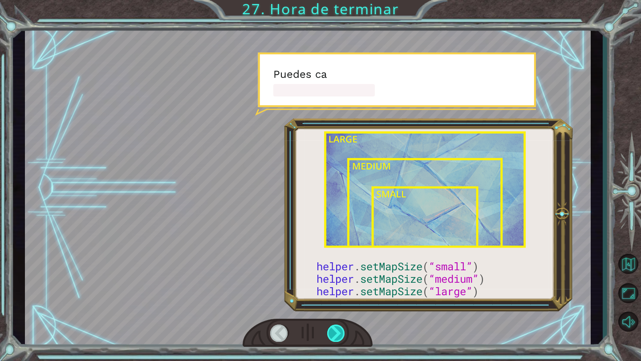
click at [336, 330] on div at bounding box center [336, 333] width 18 height 17
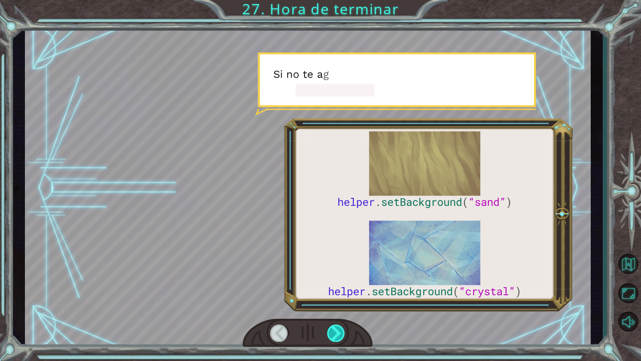
click at [336, 330] on div at bounding box center [336, 333] width 18 height 17
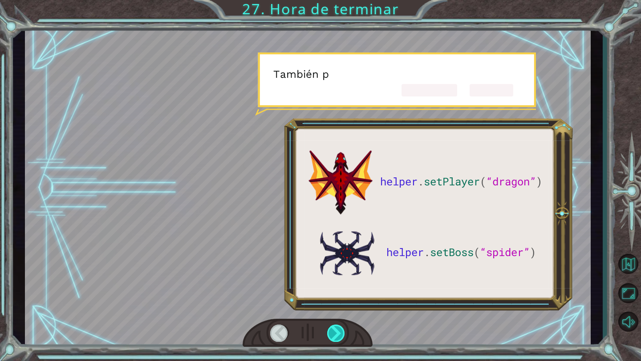
click at [336, 330] on div at bounding box center [336, 333] width 18 height 17
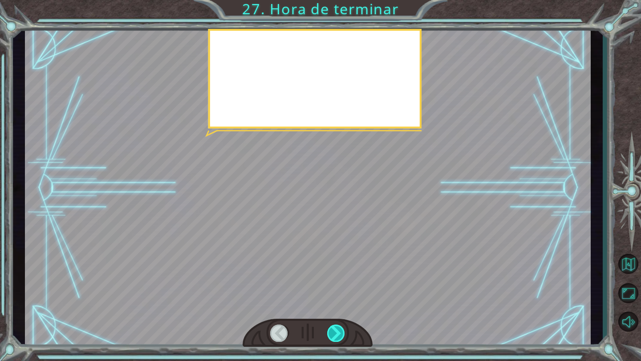
click at [336, 330] on div at bounding box center [336, 333] width 18 height 17
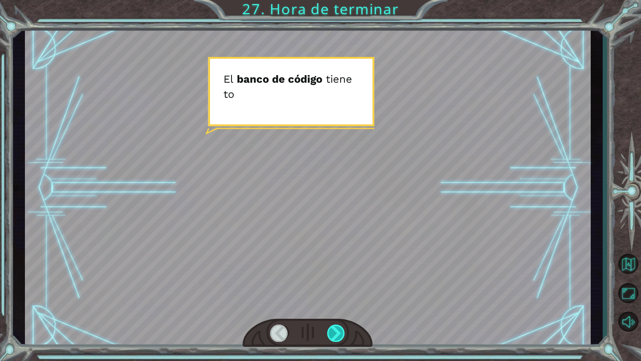
click at [336, 330] on div at bounding box center [336, 333] width 18 height 17
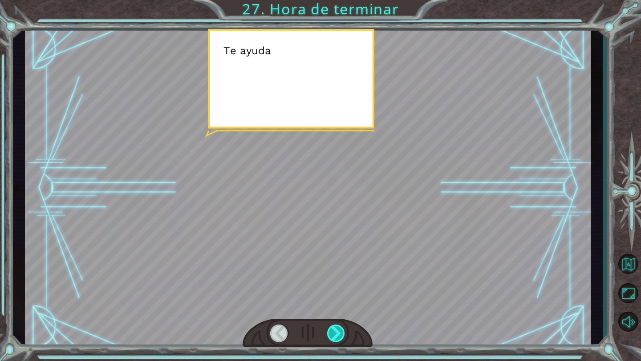
click at [336, 330] on div at bounding box center [336, 333] width 18 height 17
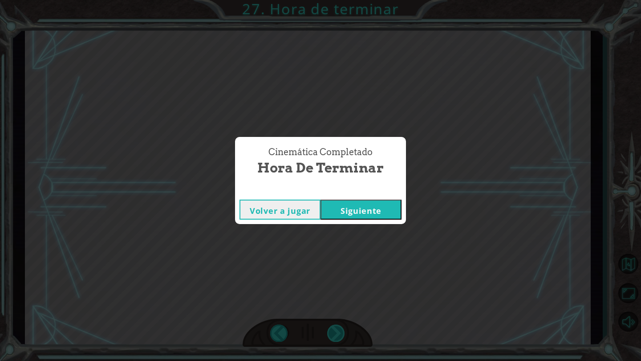
click at [336, 330] on div "Cinemática Completado Hora de terminar Volver a jugar [GEOGRAPHIC_DATA]" at bounding box center [320, 180] width 641 height 361
click at [349, 202] on button "Siguiente" at bounding box center [360, 210] width 81 height 20
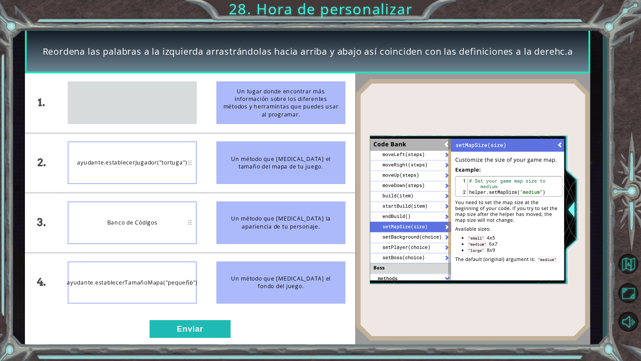
drag, startPoint x: 173, startPoint y: 110, endPoint x: 178, endPoint y: 110, distance: 4.9
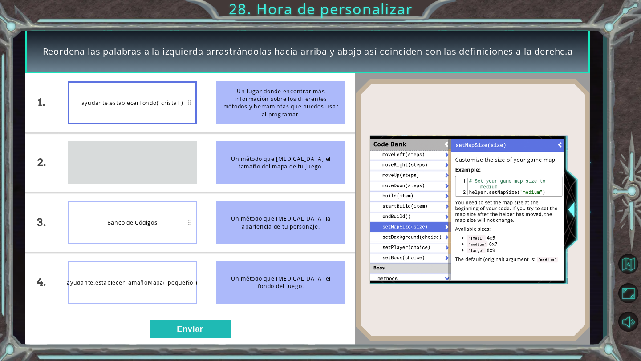
drag, startPoint x: 142, startPoint y: 164, endPoint x: 142, endPoint y: 158, distance: 6.2
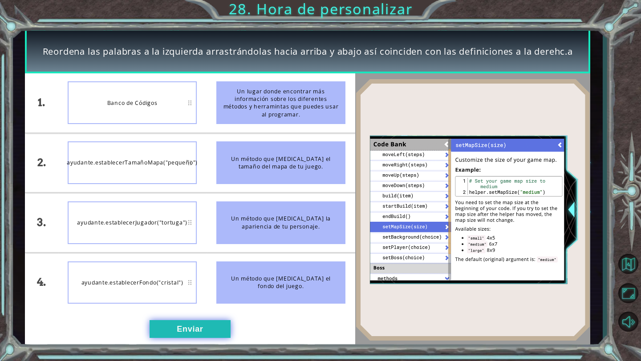
click at [194, 331] on button "Enviar" at bounding box center [190, 329] width 81 height 18
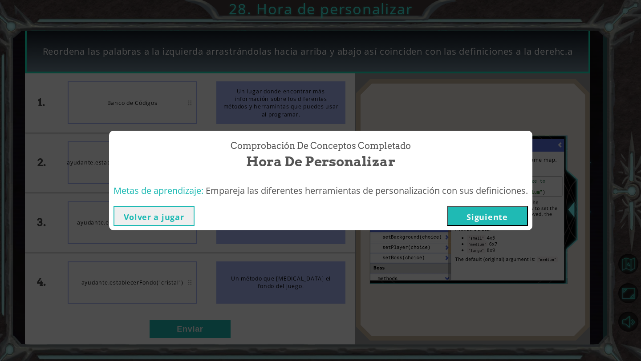
click at [468, 220] on button "Siguiente" at bounding box center [487, 216] width 81 height 20
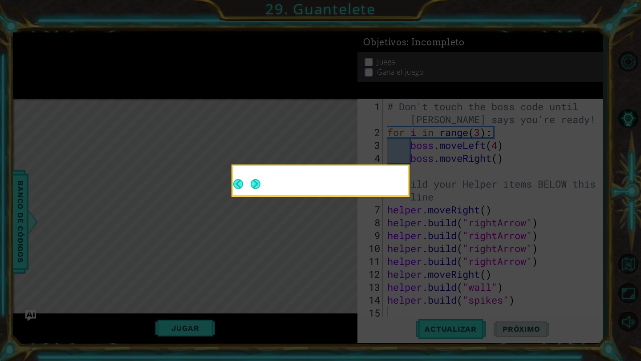
click at [259, 183] on button "Next" at bounding box center [256, 184] width 10 height 10
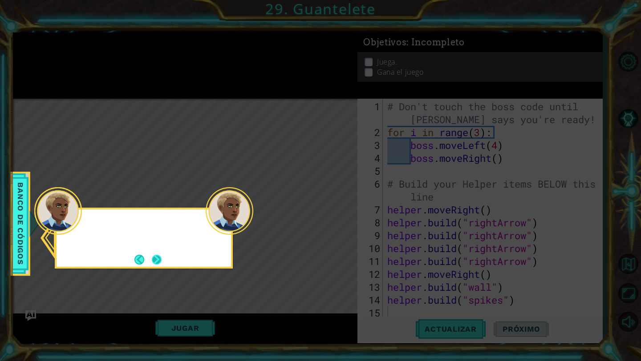
click at [154, 260] on button "Next" at bounding box center [157, 260] width 10 height 10
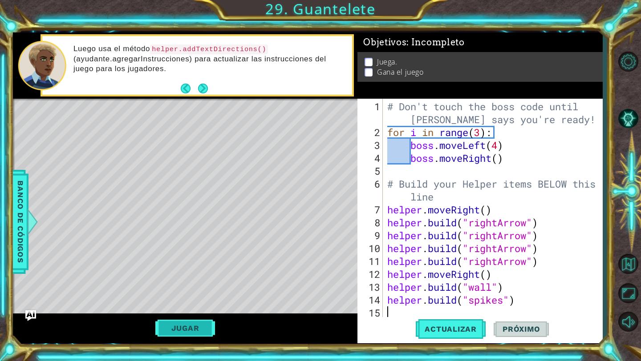
click at [205, 328] on button "Jugar" at bounding box center [185, 328] width 60 height 17
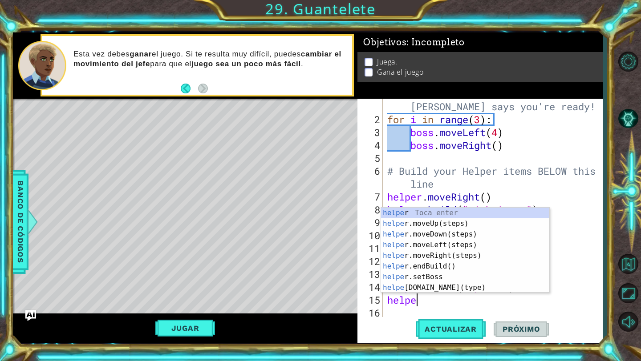
scroll to position [0, 1]
click at [428, 285] on div "helpe r Toca enter helpe r.moveUp(steps) Toca enter helpe r.moveDown(steps) Toc…" at bounding box center [465, 261] width 168 height 107
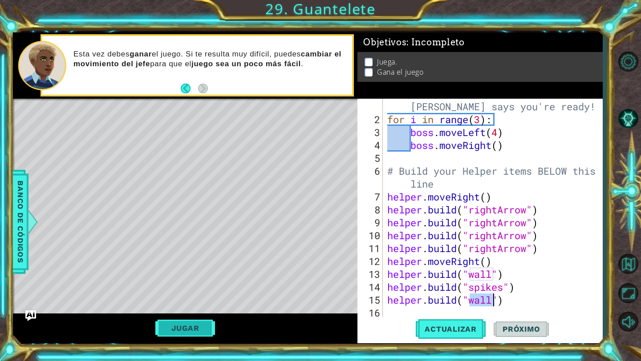
click at [176, 324] on button "Jugar" at bounding box center [185, 328] width 60 height 17
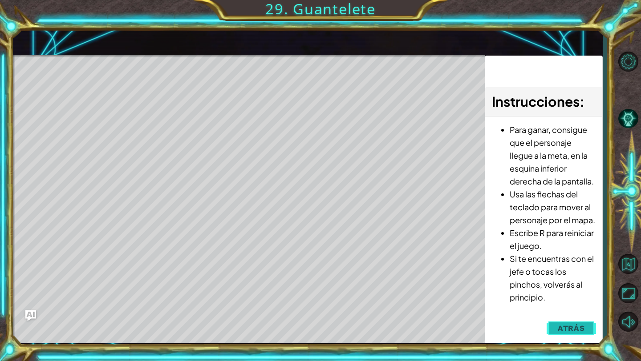
click at [577, 328] on span "Atrás" at bounding box center [571, 328] width 27 height 9
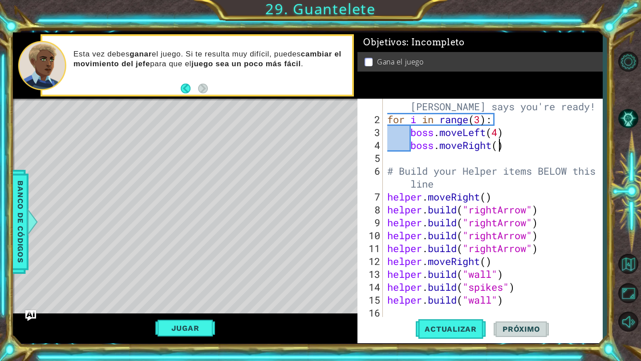
click at [500, 145] on div "# Don't touch the boss code until [PERSON_NAME] says you're ready! for i in ran…" at bounding box center [494, 216] width 219 height 258
type textarea "boss.moveRight(4)"
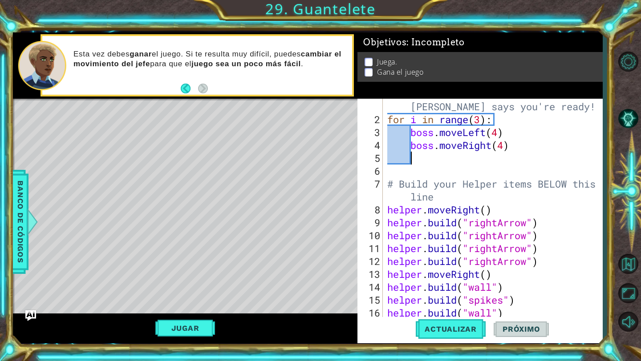
scroll to position [0, 0]
type textarea "boss.moveRight(4)"
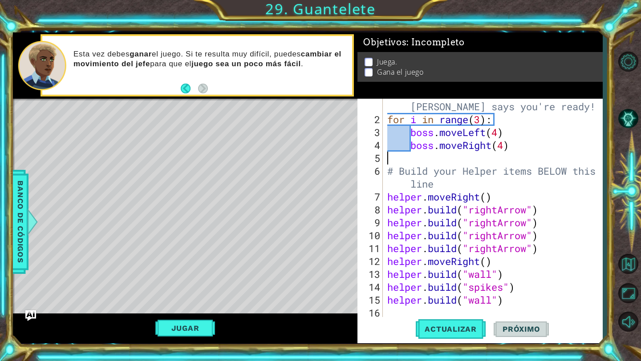
click at [407, 162] on div "# Don't touch the boss code until [PERSON_NAME] says you're ready! for i in ran…" at bounding box center [494, 216] width 219 height 258
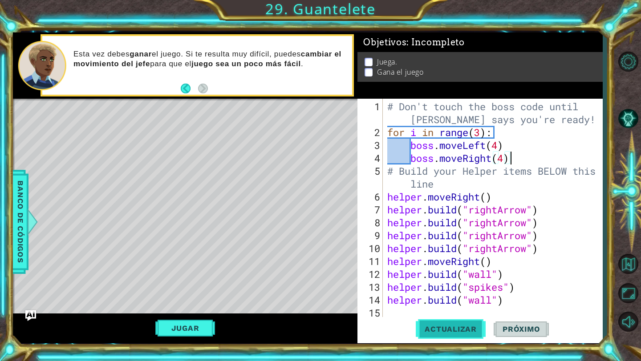
click at [450, 327] on span "Actualizar" at bounding box center [451, 329] width 70 height 9
click at [507, 159] on div "# Don't touch the boss code until [PERSON_NAME] says you're ready! for i in ran…" at bounding box center [494, 229] width 219 height 258
click at [443, 330] on span "Actualizar" at bounding box center [451, 329] width 70 height 9
click at [483, 132] on div "# Don't touch the boss code until [PERSON_NAME] says you're ready! for i in ran…" at bounding box center [494, 229] width 219 height 258
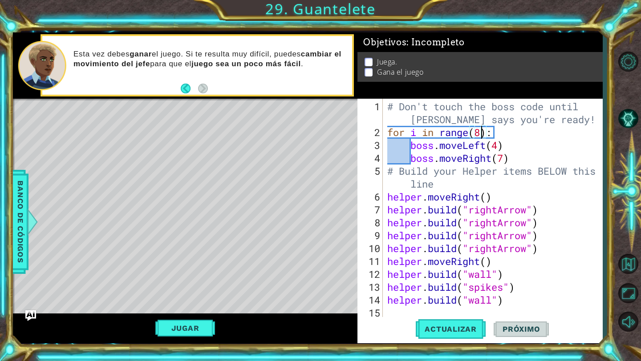
scroll to position [0, 4]
click at [500, 147] on div "# Don't touch the boss code until [PERSON_NAME] says you're ready! for i in ran…" at bounding box center [494, 229] width 219 height 258
click at [447, 324] on button "Actualizar" at bounding box center [451, 329] width 70 height 24
click at [490, 261] on div "# Don't touch the boss code until [PERSON_NAME] says you're ready! for i in ran…" at bounding box center [494, 229] width 219 height 258
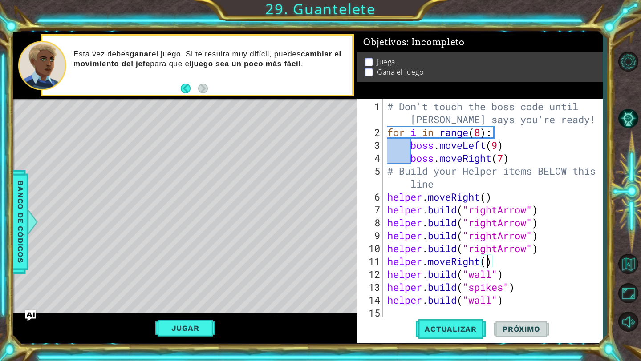
scroll to position [0, 4]
click at [467, 325] on span "Actualizar" at bounding box center [451, 329] width 70 height 9
click at [483, 133] on div "# Don't touch the boss code until [PERSON_NAME] says you're ready! for i in ran…" at bounding box center [494, 229] width 219 height 258
click at [500, 146] on div "# Don't touch the boss code until [PERSON_NAME] says you're ready! for i in ran…" at bounding box center [494, 229] width 219 height 258
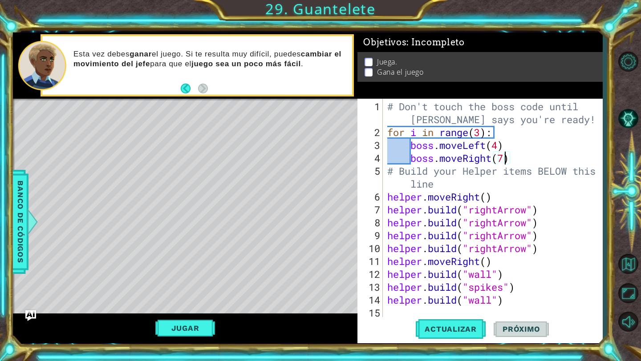
click at [507, 161] on div "# Don't touch the boss code until [PERSON_NAME] says you're ready! for i in ran…" at bounding box center [494, 229] width 219 height 258
click at [449, 329] on span "Actualizar" at bounding box center [451, 329] width 70 height 9
click at [501, 147] on div "# Don't touch the boss code until [PERSON_NAME] says you're ready! for i in ran…" at bounding box center [494, 229] width 219 height 258
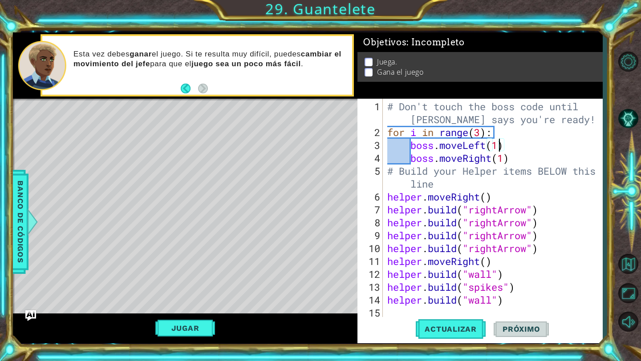
click at [482, 134] on div "# Don't touch the boss code until [PERSON_NAME] says you're ready! for i in ran…" at bounding box center [494, 229] width 219 height 258
click at [451, 332] on span "Actualizar" at bounding box center [451, 329] width 70 height 9
click at [488, 200] on div "# Don't touch the boss code until [PERSON_NAME] says you're ready! for i in ran…" at bounding box center [494, 229] width 219 height 258
type textarea "helper.moveRight(5)"
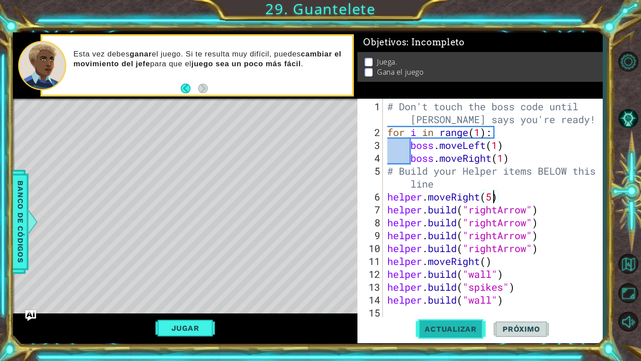
click at [472, 329] on span "Actualizar" at bounding box center [451, 329] width 70 height 9
click at [504, 199] on div "# Don't touch the boss code until [PERSON_NAME] says you're ready! for i in ran…" at bounding box center [494, 229] width 219 height 258
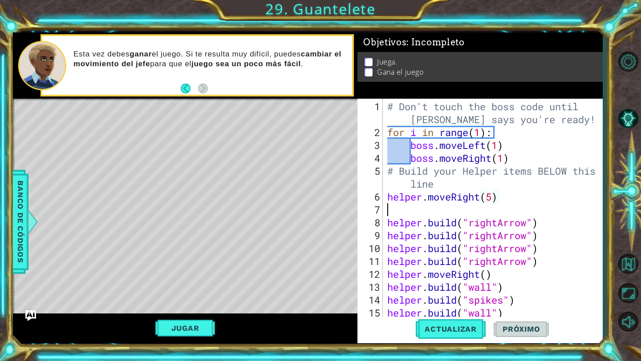
scroll to position [0, 0]
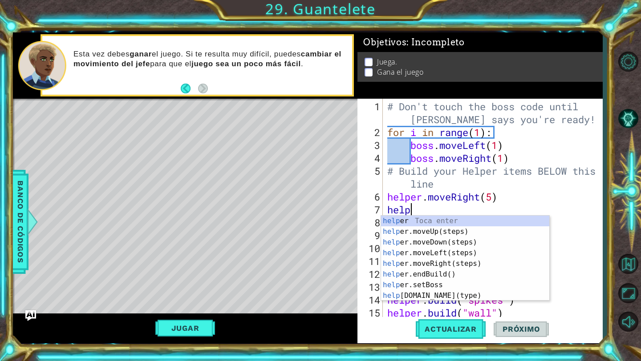
type textarea "helpe"
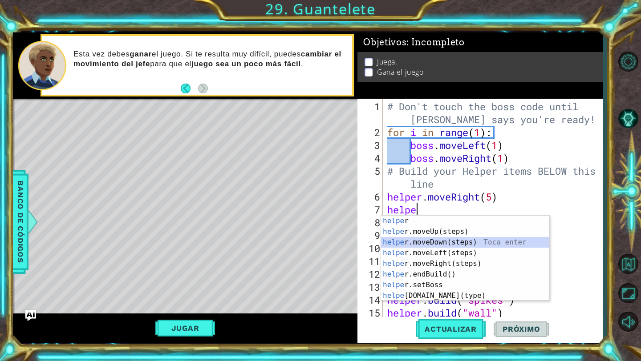
click at [490, 239] on div "helpe r Toca enter helpe r.moveUp(steps) Toca enter helpe r.moveDown(steps) Toc…" at bounding box center [465, 269] width 168 height 107
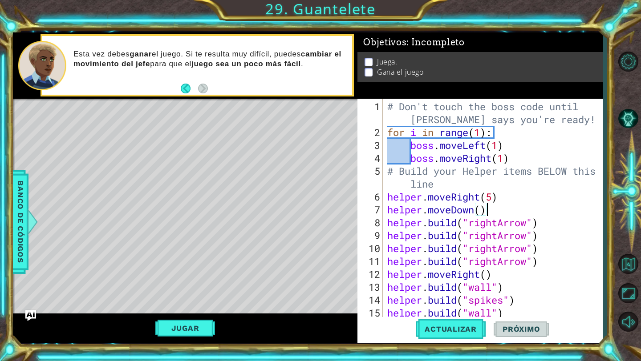
click at [481, 212] on div "# Don't touch the boss code until [PERSON_NAME] says you're ready! for i in ran…" at bounding box center [494, 229] width 219 height 258
click at [438, 339] on button "Actualizar" at bounding box center [451, 329] width 70 height 24
click at [508, 216] on div "# Don't touch the boss code until [PERSON_NAME] says you're ready! for i in ran…" at bounding box center [494, 229] width 219 height 258
click at [506, 203] on div "# Don't touch the boss code until [PERSON_NAME] says you're ready! for i in ran…" at bounding box center [494, 229] width 219 height 258
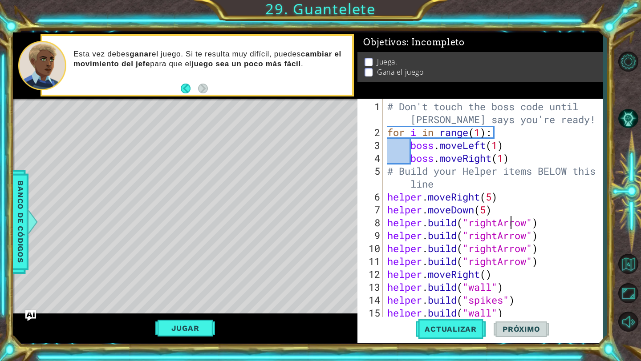
type textarea "helper.moveDown(5)"
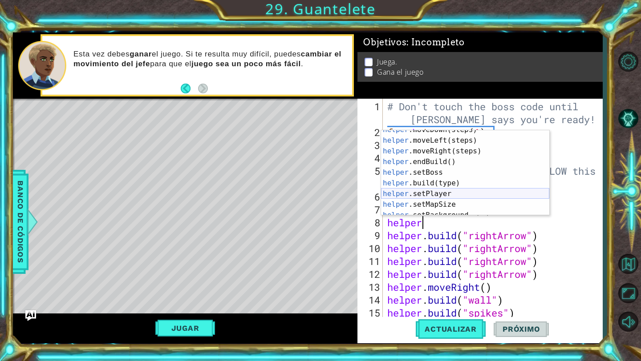
scroll to position [45, 0]
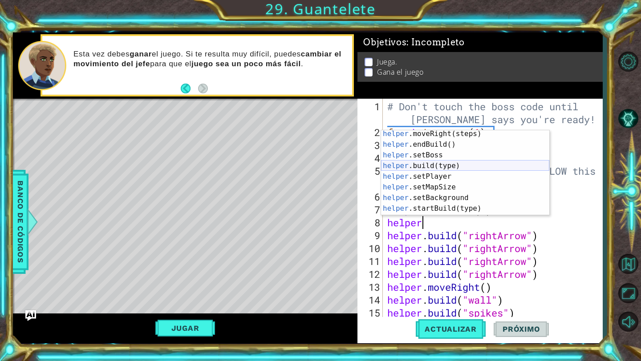
click at [480, 169] on div "helper .moveRight(steps) Toca enter helper .endBuild() Toca enter helper .setBo…" at bounding box center [465, 182] width 168 height 107
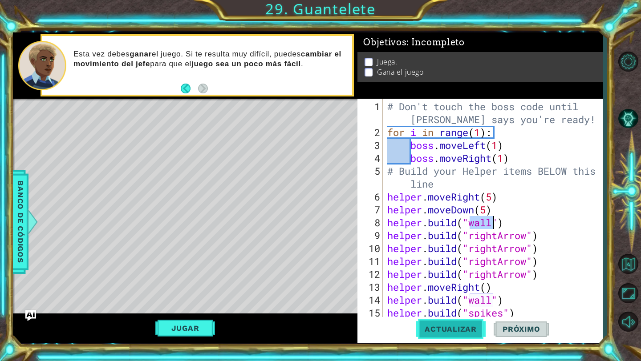
click at [461, 324] on button "Actualizar" at bounding box center [451, 329] width 70 height 24
click at [32, 314] on img "Ask AI" at bounding box center [31, 316] width 12 height 12
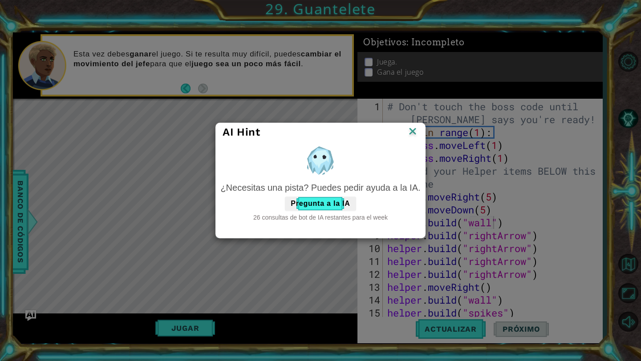
click at [411, 130] on img at bounding box center [413, 132] width 12 height 13
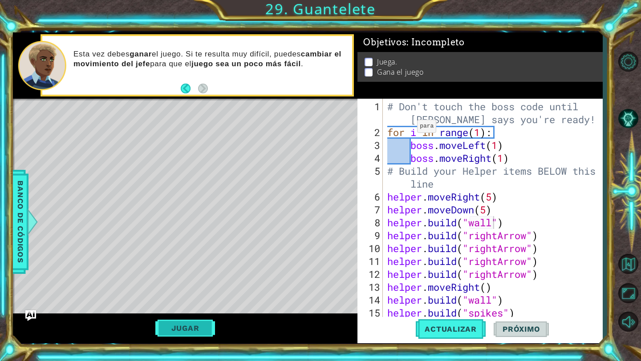
click at [178, 329] on button "Jugar" at bounding box center [185, 328] width 60 height 17
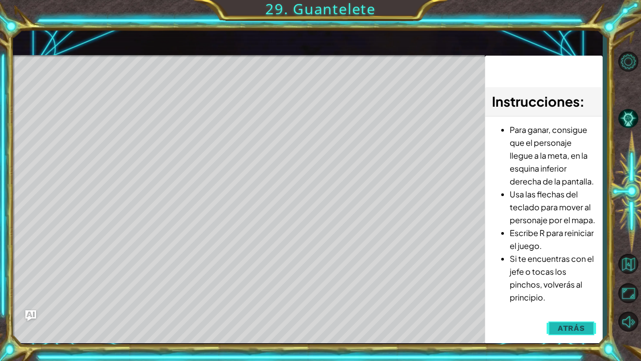
click at [573, 332] on span "Atrás" at bounding box center [571, 328] width 27 height 9
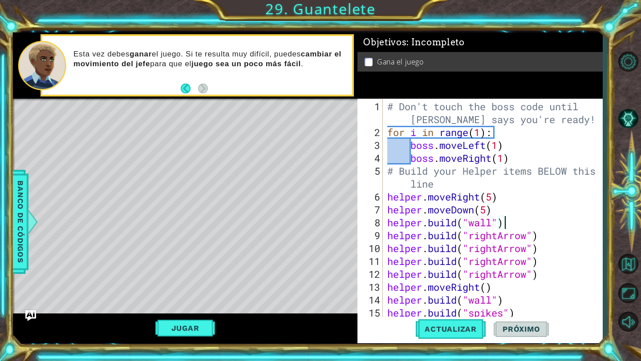
click at [505, 225] on div "# Don't touch the boss code until [PERSON_NAME] says you're ready! for i in ran…" at bounding box center [494, 229] width 219 height 258
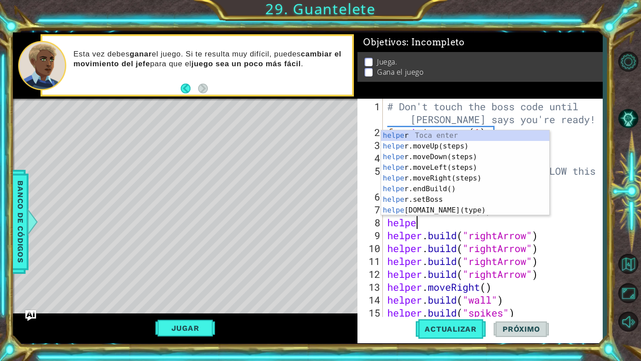
scroll to position [0, 0]
type textarea "h"
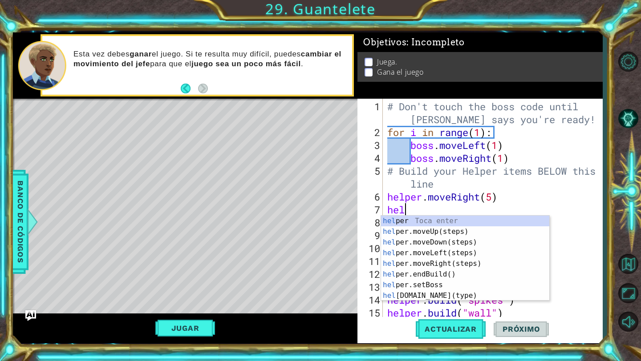
type textarea "h"
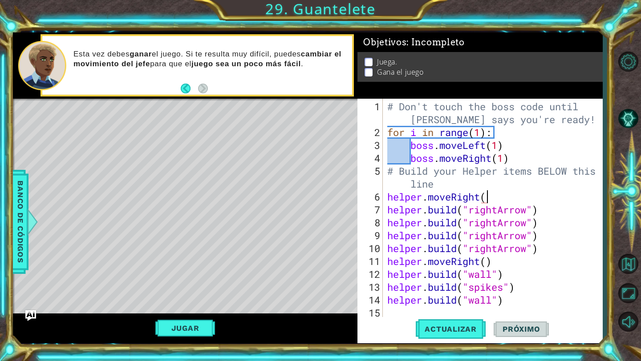
scroll to position [0, 4]
type textarea "helper.moveRight()"
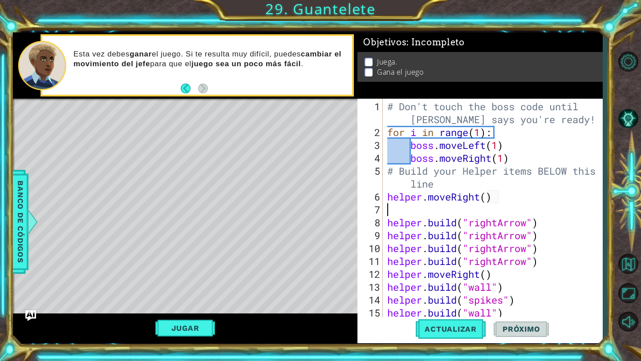
type textarea "he"
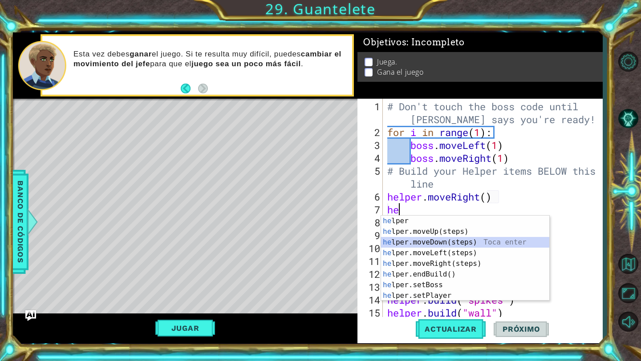
click at [463, 238] on div "he lper Toca enter he lper.moveUp(steps) Toca enter he lper.moveDown(steps) Toc…" at bounding box center [465, 269] width 168 height 107
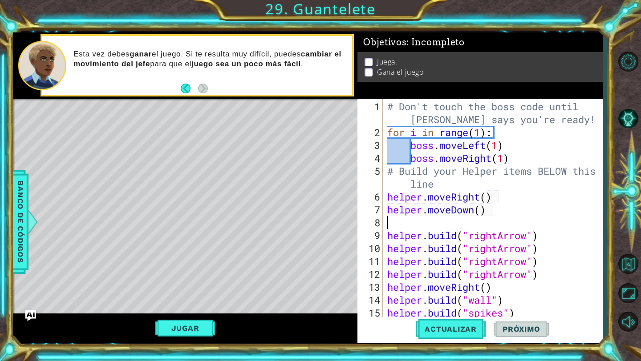
click at [482, 210] on div "# Don't touch the boss code until [PERSON_NAME] says you're ready! for i in ran…" at bounding box center [494, 229] width 219 height 258
type textarea "helper.moveDown(4)"
click at [464, 223] on div "# Don't touch the boss code until [PERSON_NAME] says you're ready! for i in ran…" at bounding box center [494, 229] width 219 height 258
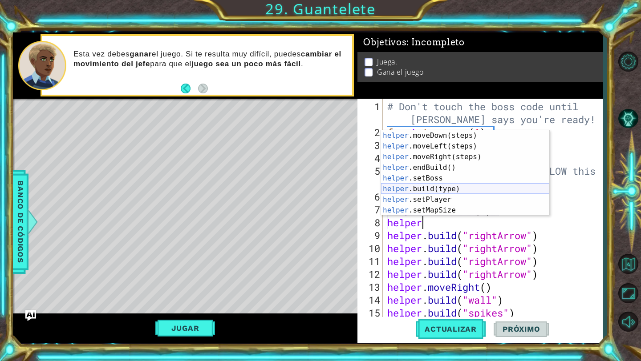
scroll to position [21, 0]
click at [463, 227] on div "# Don't touch the boss code until [PERSON_NAME] says you're ready! for i in ran…" at bounding box center [494, 229] width 219 height 258
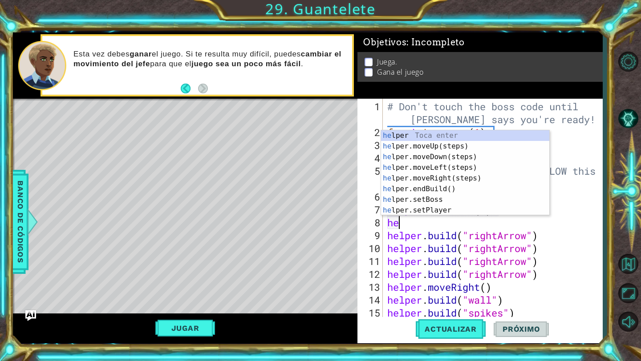
scroll to position [0, 0]
type textarea "h"
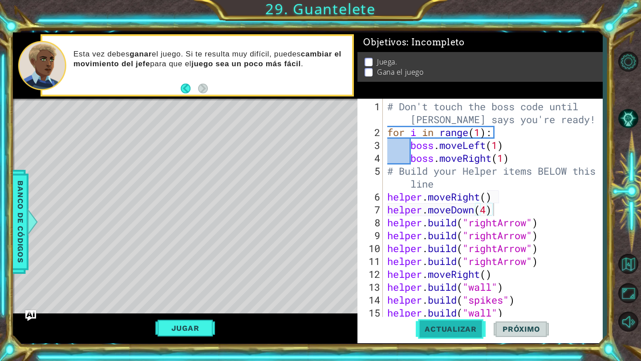
click at [439, 329] on span "Actualizar" at bounding box center [451, 329] width 70 height 9
click at [488, 210] on div "# Don't touch the boss code until [PERSON_NAME] says you're ready! for i in ran…" at bounding box center [494, 229] width 219 height 258
click at [452, 326] on span "Actualizar" at bounding box center [451, 329] width 70 height 9
click at [499, 195] on div "# Don't touch the boss code until [PERSON_NAME] says you're ready! for i in ran…" at bounding box center [494, 229] width 219 height 258
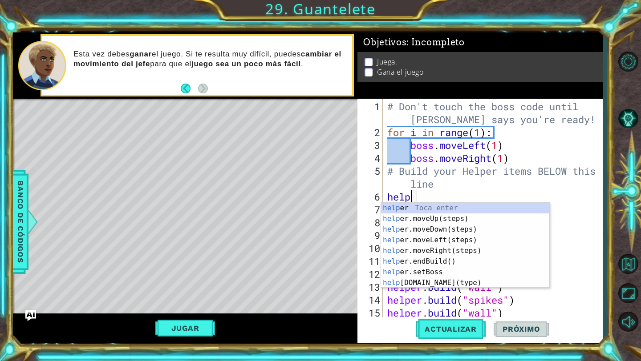
scroll to position [0, 0]
type textarea "h"
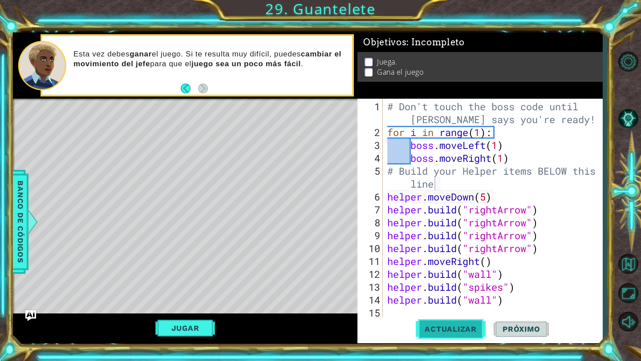
click at [447, 325] on span "Actualizar" at bounding box center [451, 329] width 70 height 9
click at [496, 201] on div "# Don't touch the boss code until [PERSON_NAME] says you're ready! for i in ran…" at bounding box center [494, 229] width 219 height 258
type textarea "helper.moveDown(5)"
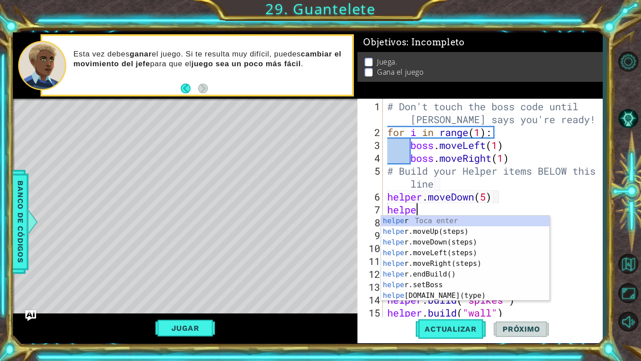
type textarea "helper"
click at [441, 261] on div "helper Toca enter helper .moveUp(steps) Toca enter helper .moveDown(steps) Toca…" at bounding box center [465, 269] width 168 height 107
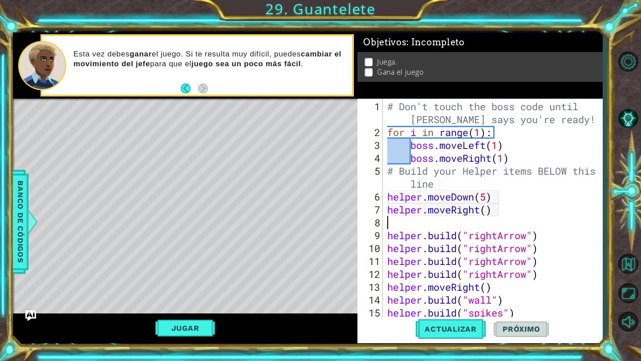
scroll to position [0, 0]
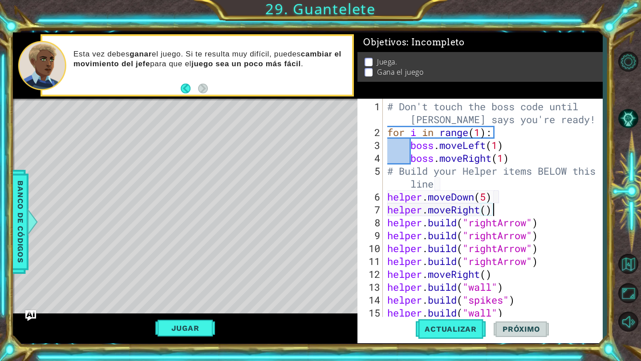
click at [488, 210] on div "# Don't touch the boss code until [PERSON_NAME] says you're ready! for i in ran…" at bounding box center [494, 229] width 219 height 258
type textarea "helper.moveRight(6)"
click at [429, 329] on span "Actualizar" at bounding box center [451, 329] width 70 height 9
click at [495, 213] on div "# Don't touch the boss code until [PERSON_NAME] says you're ready! for i in ran…" at bounding box center [494, 229] width 219 height 258
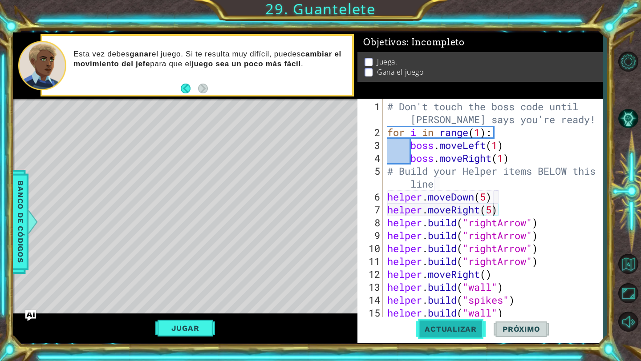
click at [434, 332] on span "Actualizar" at bounding box center [451, 329] width 70 height 9
click at [31, 313] on img "Ask AI" at bounding box center [31, 316] width 12 height 12
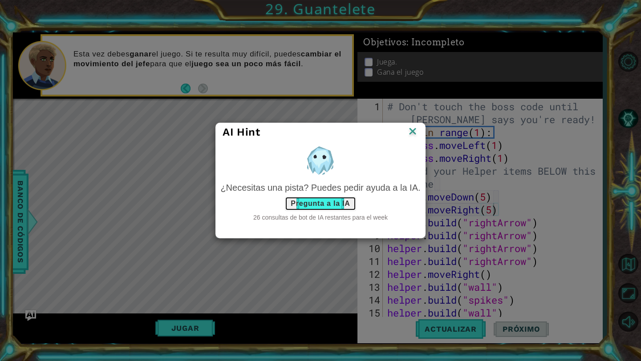
click at [313, 202] on button "Pregunta a la IA" at bounding box center [320, 204] width 71 height 14
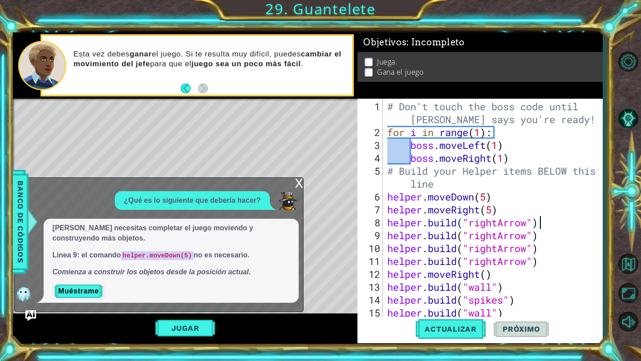
click at [550, 226] on div "# Don't touch the boss code until [PERSON_NAME] says you're ready! for i in ran…" at bounding box center [494, 229] width 219 height 258
type textarea "[DOMAIN_NAME]("rightArrow")"
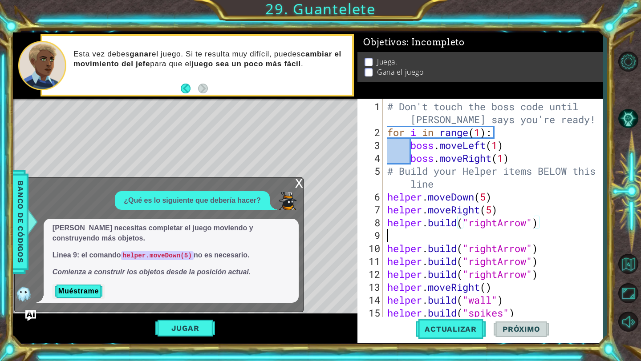
scroll to position [0, 0]
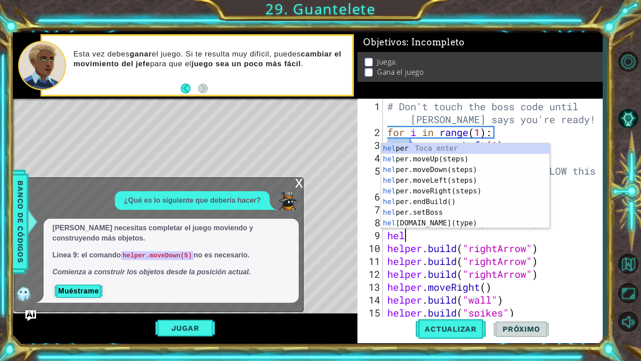
type textarea "helpe"
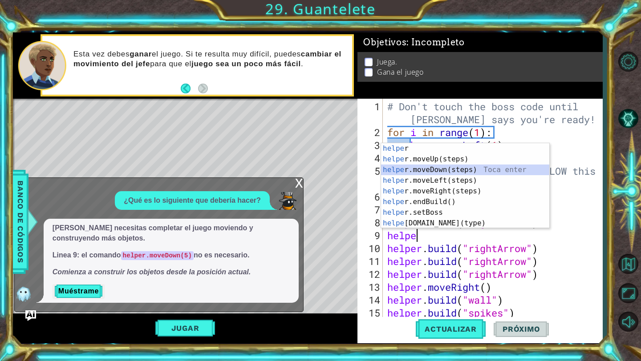
click at [442, 167] on div "helpe r Toca enter helpe r.moveUp(steps) Toca enter helpe r.moveDown(steps) Toc…" at bounding box center [465, 196] width 168 height 107
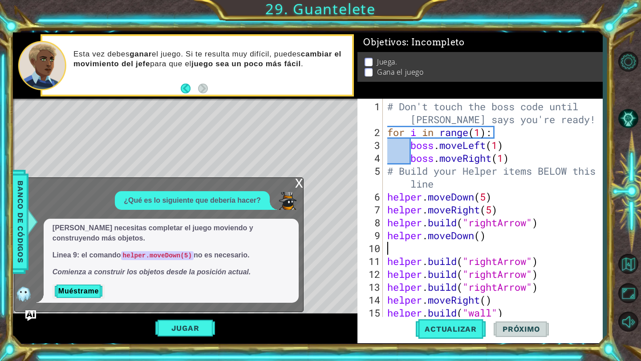
scroll to position [0, 0]
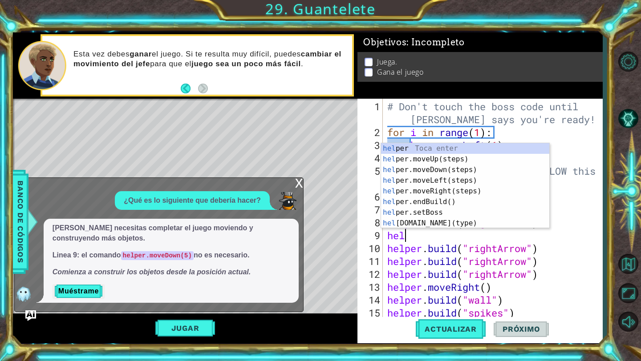
type textarea "h"
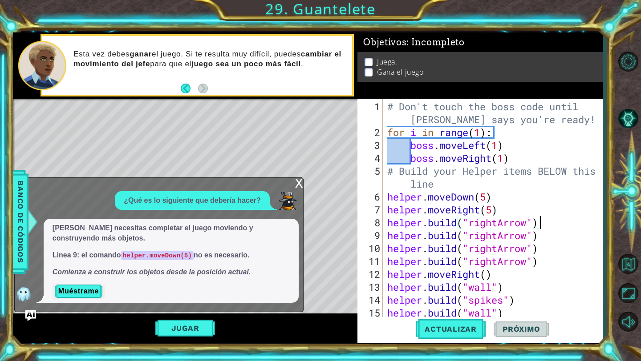
click at [495, 195] on div "# Don't touch the boss code until [PERSON_NAME] says you're ready! for i in ran…" at bounding box center [494, 229] width 219 height 258
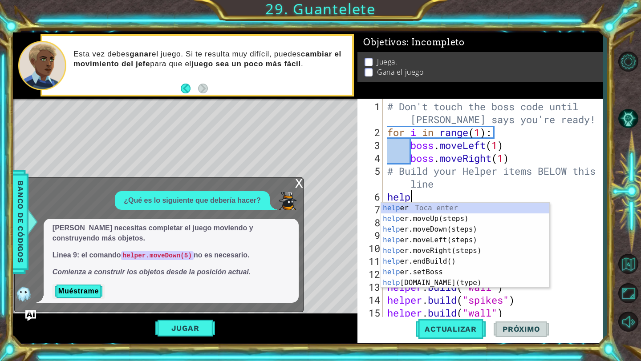
type textarea "h"
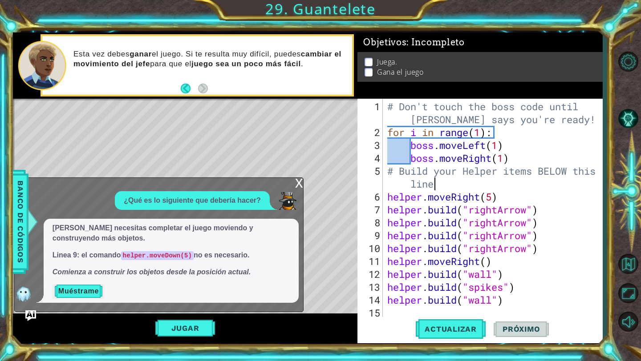
type textarea "# Build your Helper items BELOW this line"
click at [79, 289] on button "Muéstrame" at bounding box center [79, 291] width 52 height 14
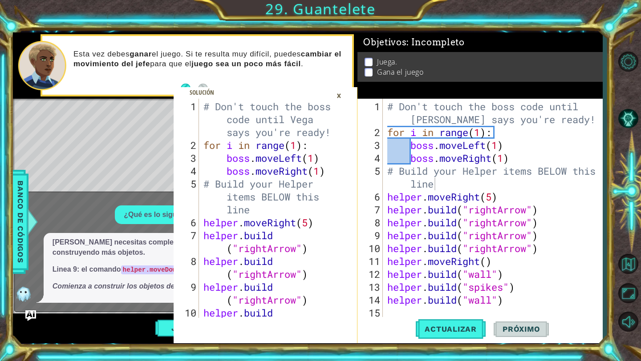
click at [341, 99] on div "×" at bounding box center [339, 95] width 14 height 15
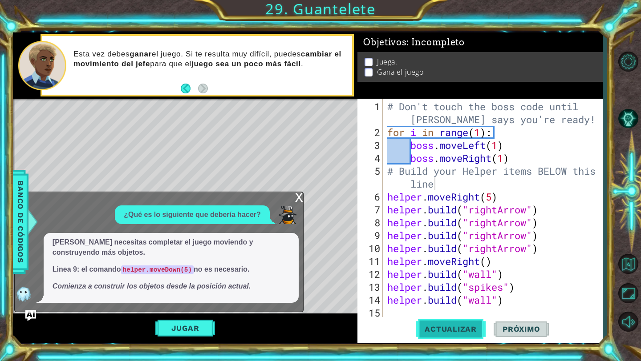
click at [443, 329] on span "Actualizar" at bounding box center [451, 329] width 70 height 9
click at [206, 209] on div "¿Qué es lo siguiente que debería hacer?" at bounding box center [192, 215] width 155 height 19
click at [34, 316] on img "Ask AI" at bounding box center [31, 316] width 12 height 12
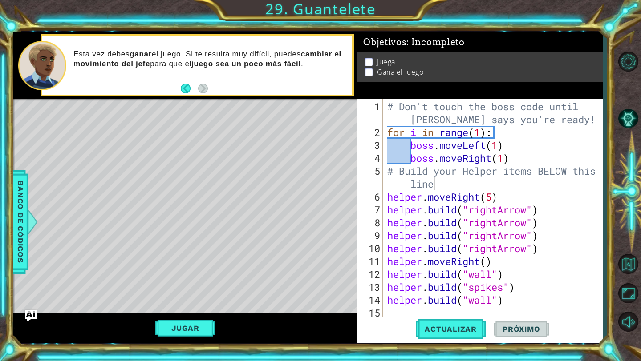
click at [34, 316] on img "Ask AI" at bounding box center [31, 316] width 12 height 12
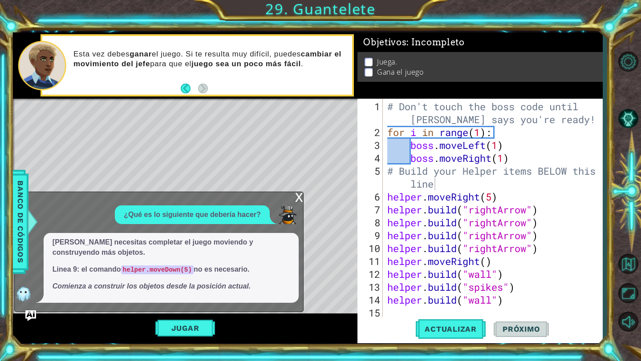
click at [241, 266] on p "Linea 9: el comando helper.moveDown(5) no es necesario." at bounding box center [171, 270] width 237 height 10
click at [154, 266] on code "helper.moveDown(5)" at bounding box center [157, 270] width 73 height 9
click at [181, 219] on p "¿Qué es lo siguiente que debería hacer?" at bounding box center [192, 215] width 137 height 10
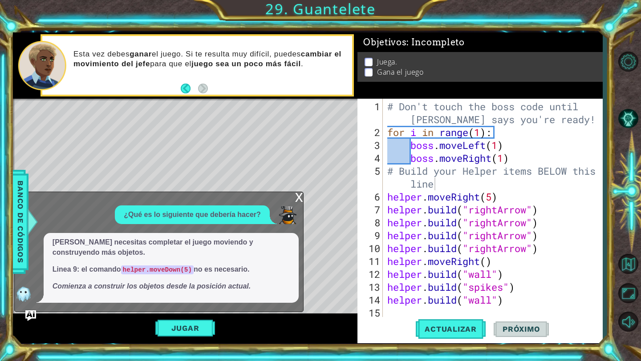
click at [183, 219] on p "¿Qué es lo siguiente que debería hacer?" at bounding box center [192, 215] width 137 height 10
click at [389, 314] on div "# Don't touch the boss code until [PERSON_NAME] says you're ready! for i in ran…" at bounding box center [494, 229] width 219 height 258
click at [253, 297] on div "[PERSON_NAME] necesitas completar el juego moviendo y construyendo más objetos.…" at bounding box center [171, 267] width 255 height 69
click at [270, 220] on div "¿Qué es lo siguiente que debería hacer?" at bounding box center [192, 215] width 155 height 19
click at [243, 222] on div "¿Qué es lo siguiente que debería hacer?" at bounding box center [192, 215] width 155 height 19
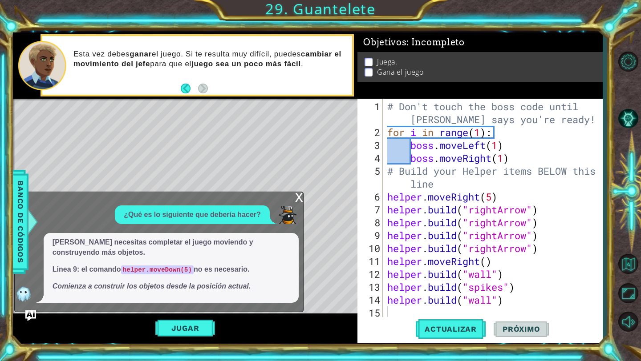
click at [243, 222] on div "¿Qué es lo siguiente que debería hacer?" at bounding box center [192, 215] width 155 height 19
click at [180, 331] on button "Jugar" at bounding box center [185, 328] width 60 height 17
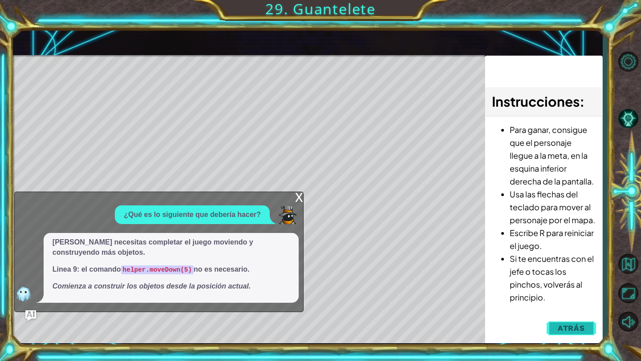
click at [559, 325] on span "Atrás" at bounding box center [571, 328] width 27 height 9
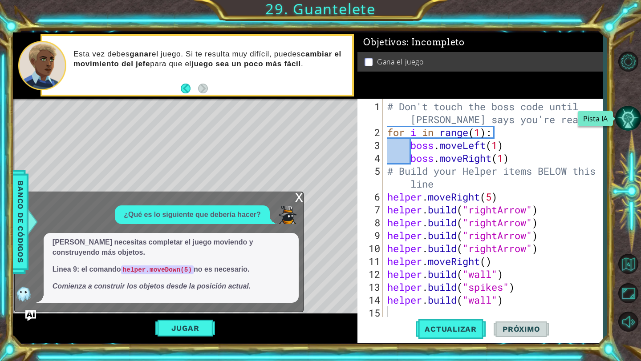
click at [629, 124] on button "Pista IA" at bounding box center [628, 118] width 26 height 26
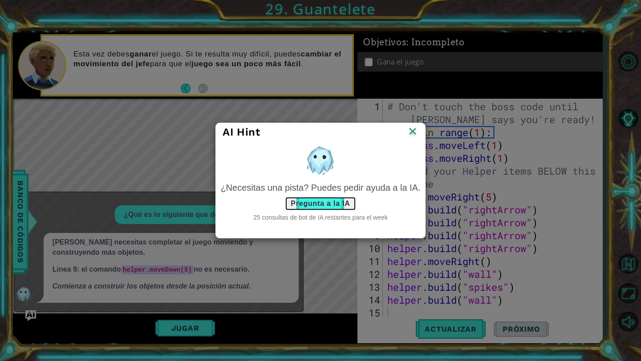
click at [323, 206] on button "Pregunta a la IA" at bounding box center [320, 204] width 71 height 14
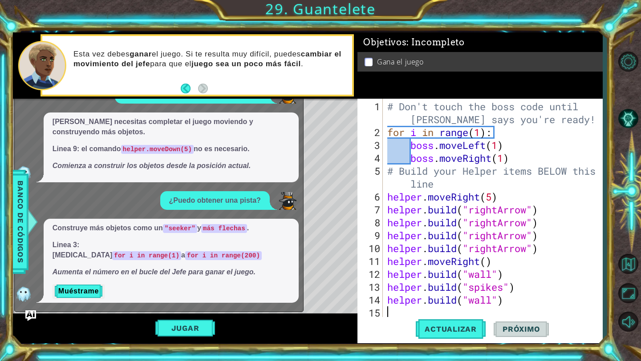
click at [483, 132] on div "# Don't touch the boss code until [PERSON_NAME] says you're ready! for i in ran…" at bounding box center [494, 229] width 219 height 258
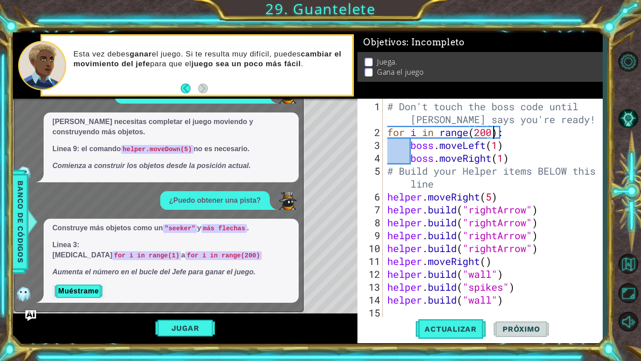
scroll to position [0, 5]
type textarea "for i in range(200):"
click at [446, 329] on span "Actualizar" at bounding box center [451, 329] width 70 height 9
click at [406, 319] on div "Actualizar Próximo" at bounding box center [482, 329] width 245 height 24
click at [397, 309] on div "# Don't touch the boss code until [PERSON_NAME] says you're ready! for i in ran…" at bounding box center [494, 229] width 219 height 258
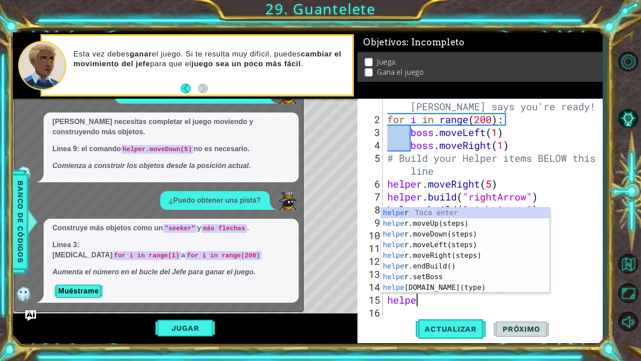
scroll to position [0, 1]
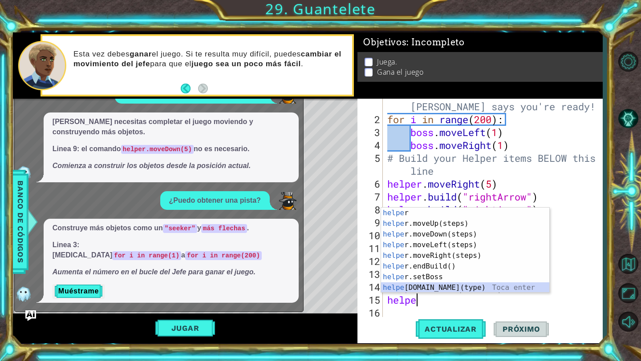
click at [443, 289] on div "helpe r Toca enter helpe r.moveUp(steps) Toca enter helpe r.moveDown(steps) Toc…" at bounding box center [465, 261] width 168 height 107
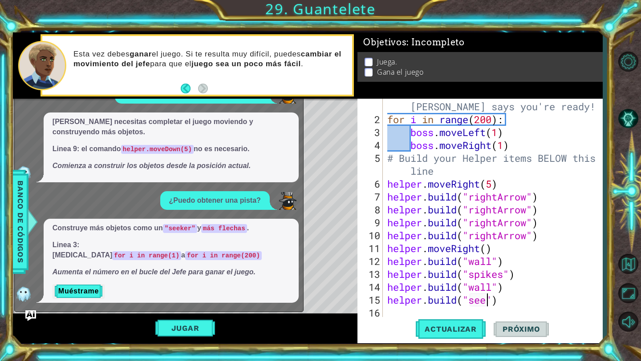
scroll to position [0, 5]
type textarea "[DOMAIN_NAME]("seeker")"
click at [407, 310] on div "# Don't touch the boss code until [PERSON_NAME] says you're ready! for i in ran…" at bounding box center [494, 216] width 219 height 258
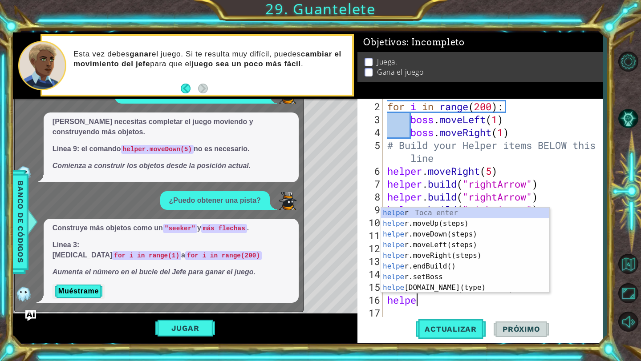
scroll to position [0, 1]
click at [430, 288] on div "helper Toca enter helper .moveUp(steps) Toca enter helper .moveDown(steps) Toca…" at bounding box center [465, 261] width 168 height 107
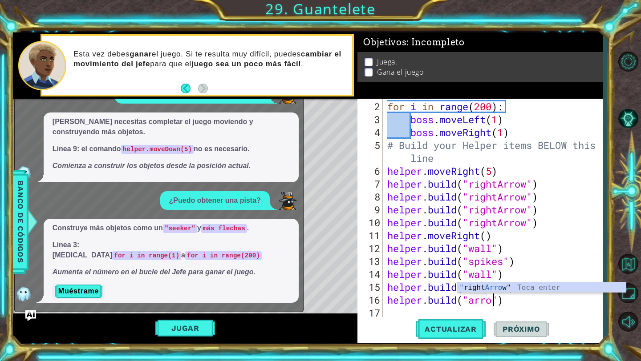
scroll to position [0, 5]
click at [455, 327] on span "Actualizar" at bounding box center [451, 329] width 70 height 9
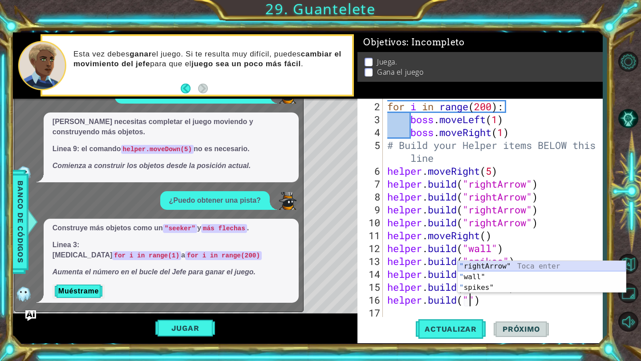
click at [498, 267] on div "" rightArrow" Toca enter " wall" Toca enter " spikes" Toca enter" at bounding box center [542, 287] width 168 height 53
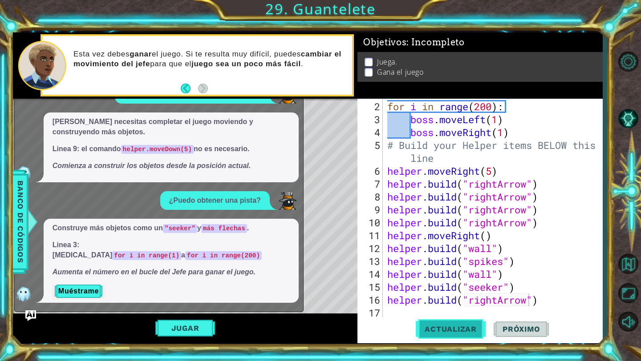
click at [457, 331] on span "Actualizar" at bounding box center [451, 329] width 70 height 9
click at [467, 326] on span "Actualizar" at bounding box center [451, 329] width 70 height 9
click at [73, 292] on button "Muéstrame" at bounding box center [79, 291] width 52 height 14
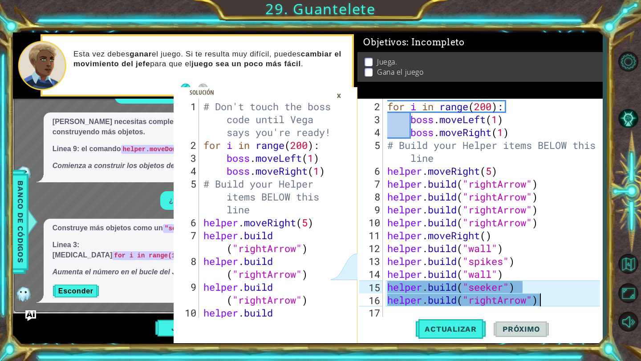
click at [550, 304] on div "for i in range ( 200 ) : boss . moveLeft ( 1 ) boss . moveRight ( 1 ) # Build y…" at bounding box center [494, 222] width 219 height 245
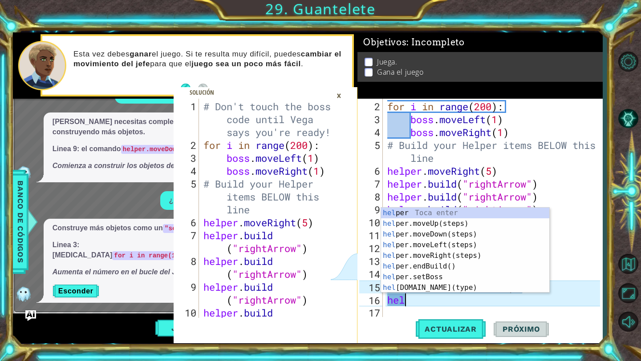
scroll to position [0, 0]
type textarea "h"
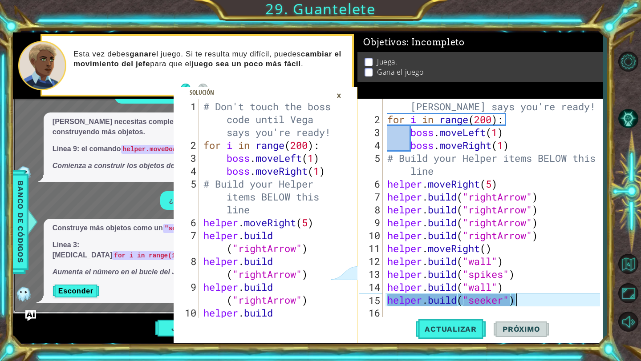
scroll to position [13, 0]
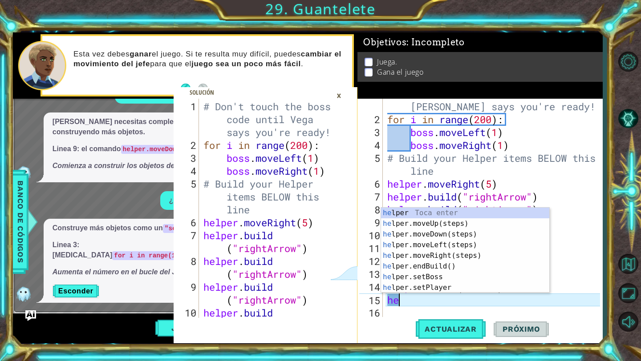
type textarea "h"
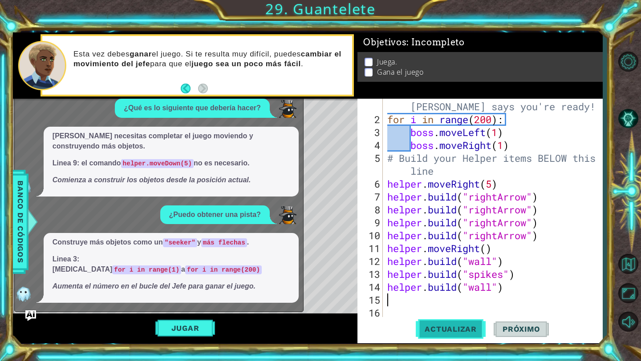
click at [430, 326] on span "Actualizar" at bounding box center [451, 329] width 70 height 9
click at [633, 120] on button "Pista IA" at bounding box center [628, 118] width 26 height 26
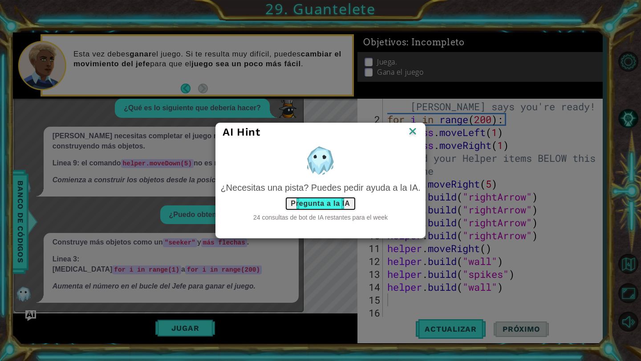
click at [326, 204] on button "Pregunta a la IA" at bounding box center [320, 204] width 71 height 14
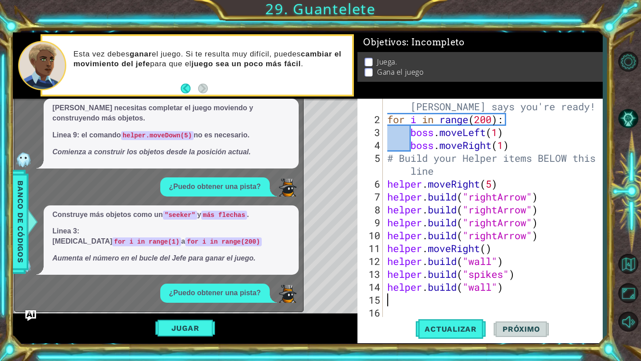
scroll to position [61, 0]
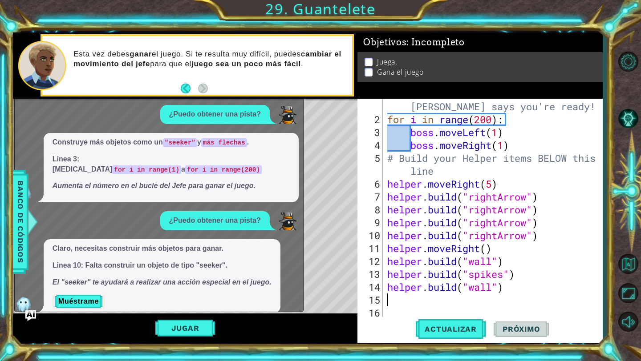
click at [547, 224] on div "# Don't touch the boss code until [PERSON_NAME] says you're ready! for i in ran…" at bounding box center [494, 216] width 219 height 258
type textarea "[DOMAIN_NAME]("rightArrow")"
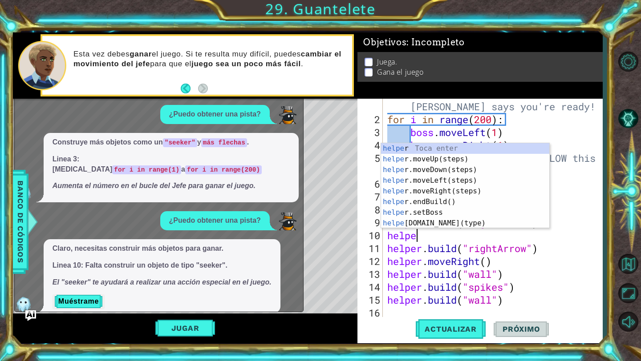
scroll to position [0, 1]
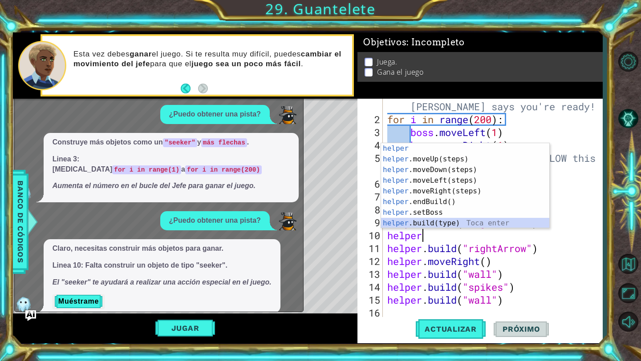
click at [458, 220] on div "helper Toca enter helper .moveUp(steps) Toca enter helper .moveDown(steps) Toca…" at bounding box center [465, 196] width 168 height 107
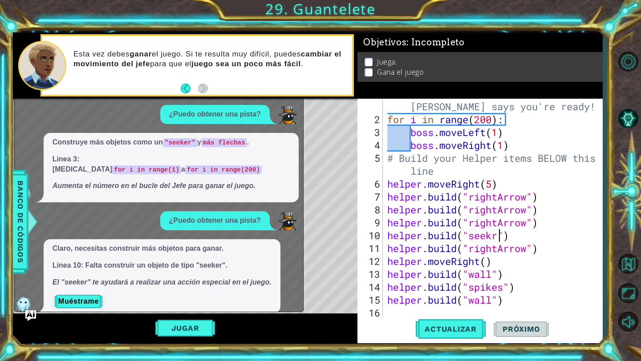
scroll to position [0, 5]
click at [434, 330] on span "Actualizar" at bounding box center [451, 329] width 70 height 9
click at [631, 122] on button "Pista IA" at bounding box center [628, 118] width 26 height 26
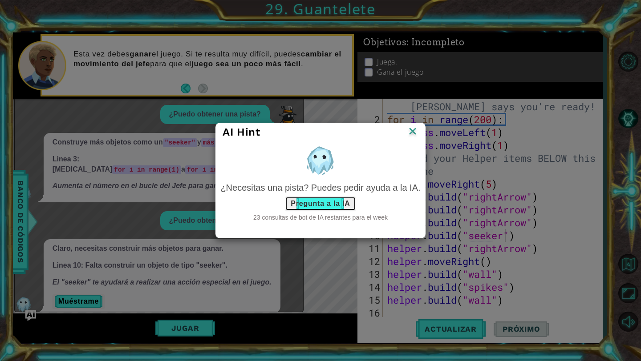
click at [319, 201] on button "Pregunta a la IA" at bounding box center [320, 204] width 71 height 14
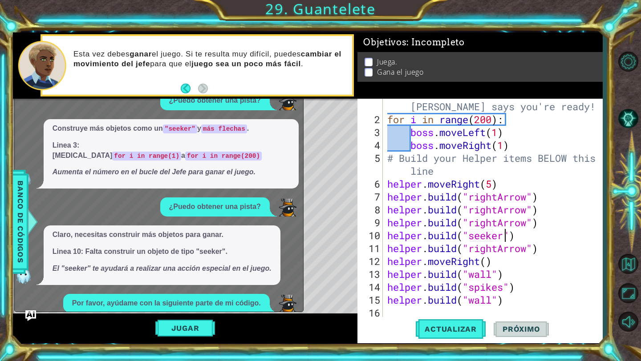
scroll to position [163, 0]
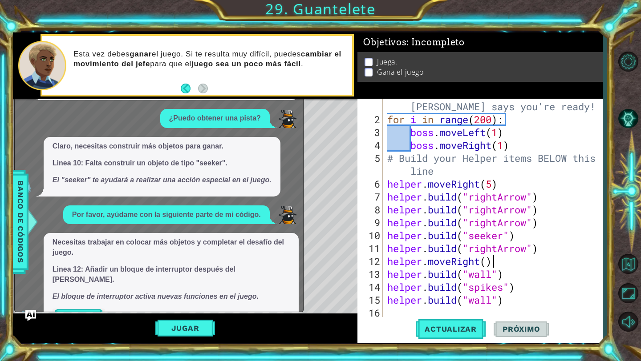
click at [507, 264] on div "# Don't touch the boss code until [PERSON_NAME] says you're ready! for i in ran…" at bounding box center [494, 216] width 219 height 258
type textarea "helper.moveRight()"
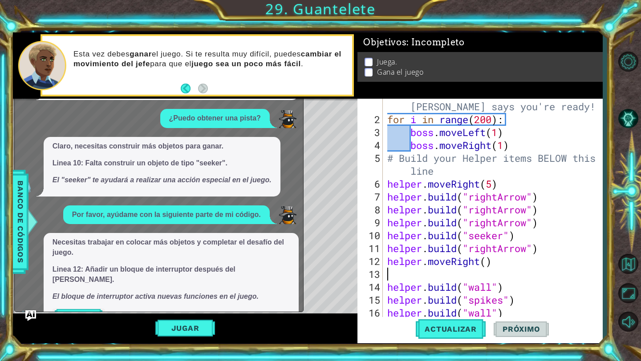
scroll to position [0, 0]
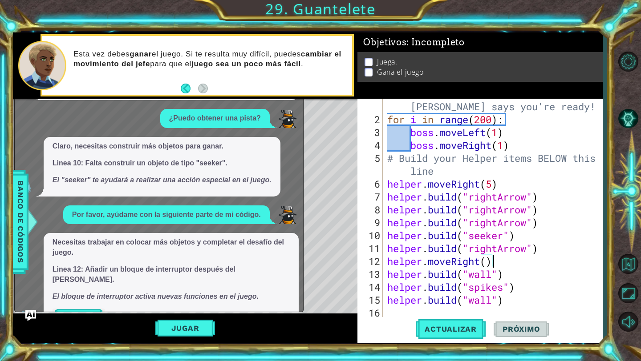
click at [543, 245] on div "# Don't touch the boss code until [PERSON_NAME] says you're ready! for i in ran…" at bounding box center [494, 216] width 219 height 258
type textarea "[DOMAIN_NAME]("rightArrow")"
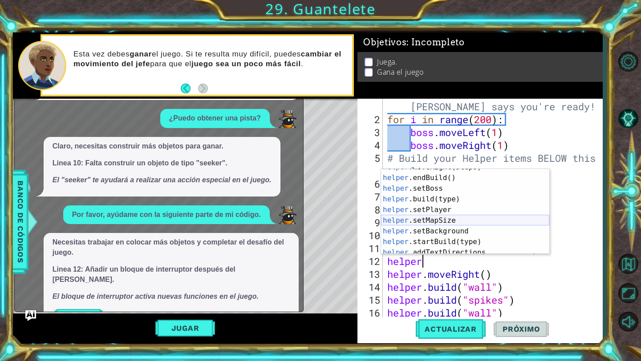
scroll to position [53, 0]
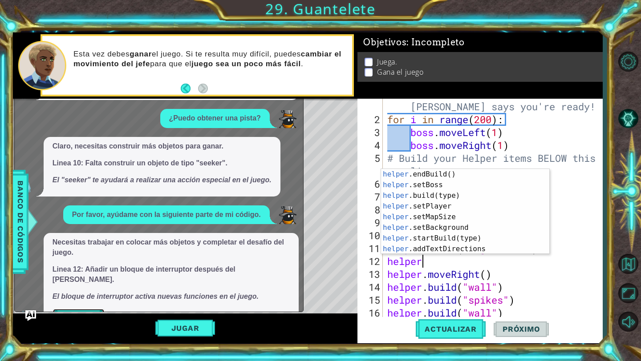
click at [93, 309] on button "Muéstrame" at bounding box center [79, 316] width 52 height 14
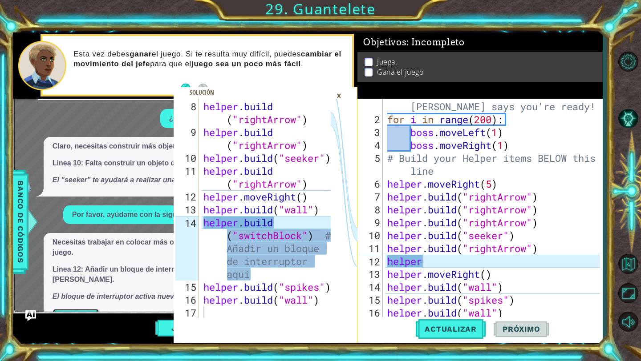
scroll to position [155, 0]
click at [431, 261] on div "# Don't touch the boss code until [PERSON_NAME] says you're ready! for i in ran…" at bounding box center [494, 216] width 219 height 258
type textarea "+"
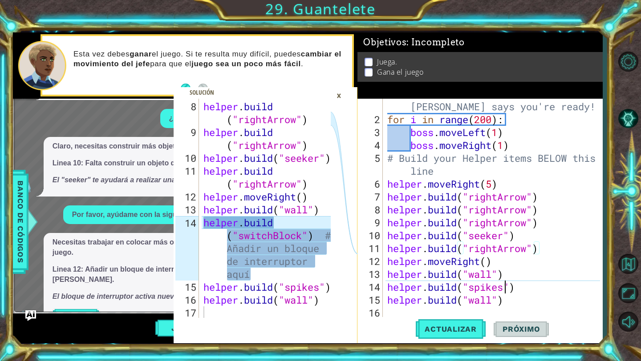
click at [507, 288] on div "# Don't touch the boss code until [PERSON_NAME] says you're ready! for i in ran…" at bounding box center [494, 216] width 219 height 258
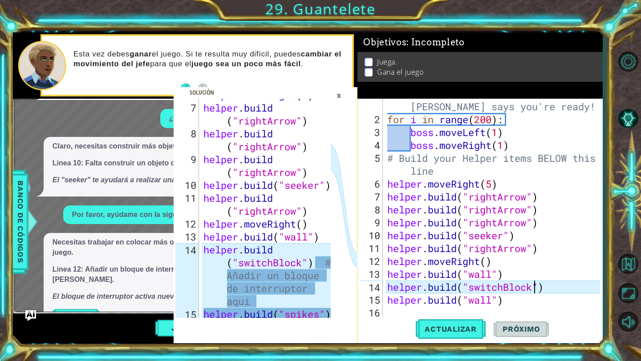
scroll to position [154, 0]
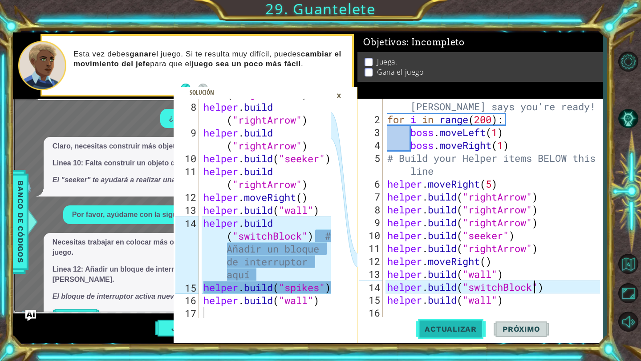
type textarea "[DOMAIN_NAME]("switchBlock")"
click at [445, 328] on span "Actualizar" at bounding box center [451, 329] width 70 height 9
click at [563, 286] on div "# Don't touch the boss code until [PERSON_NAME] says you're ready! for i in ran…" at bounding box center [494, 216] width 219 height 258
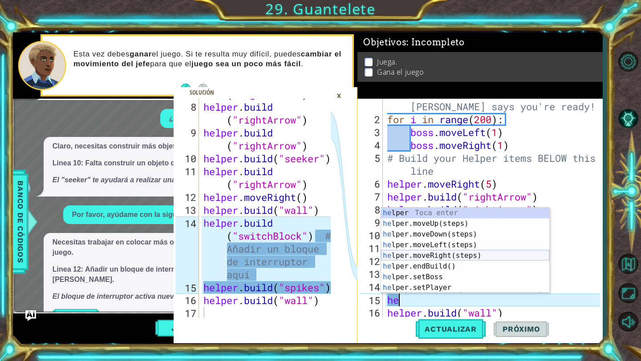
scroll to position [64, 0]
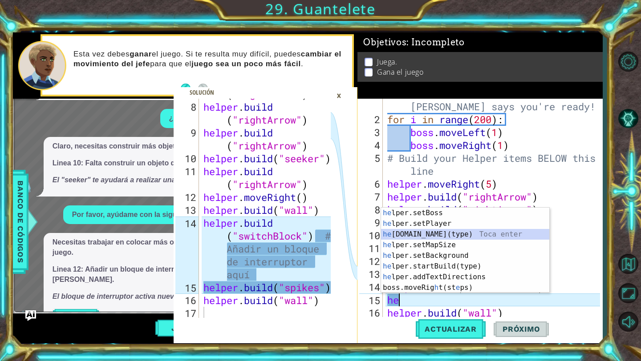
click at [456, 235] on div "he lper.setBoss Toca enter he lper.setPlayer Toca enter he [DOMAIN_NAME](type) …" at bounding box center [465, 261] width 168 height 107
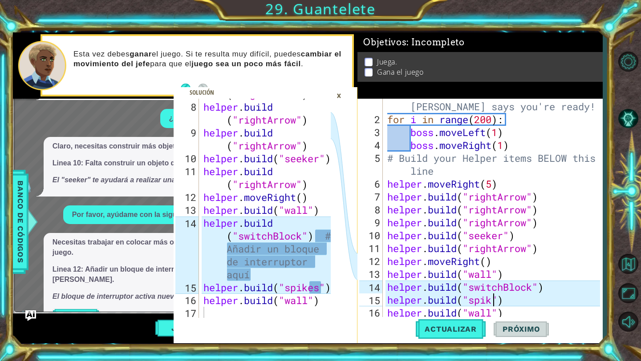
scroll to position [0, 5]
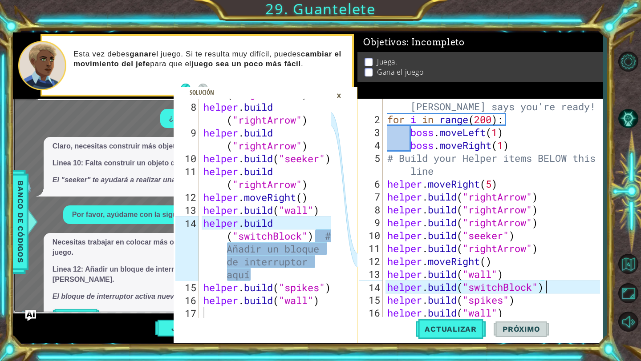
click at [551, 290] on div "# Don't touch the boss code until [PERSON_NAME] says you're ready! for i in ran…" at bounding box center [494, 216] width 219 height 258
type textarea "[DOMAIN_NAME]("switchBlock")"
click at [373, 64] on li "Juega." at bounding box center [481, 62] width 233 height 10
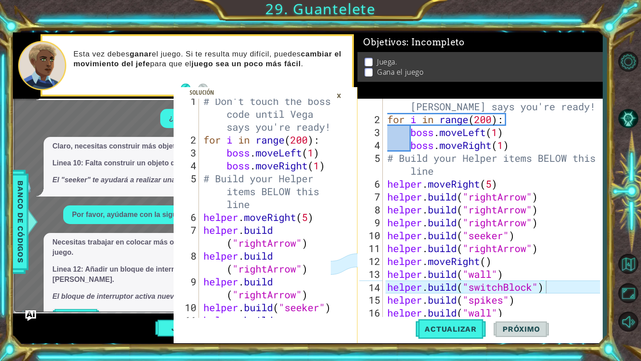
scroll to position [155, 0]
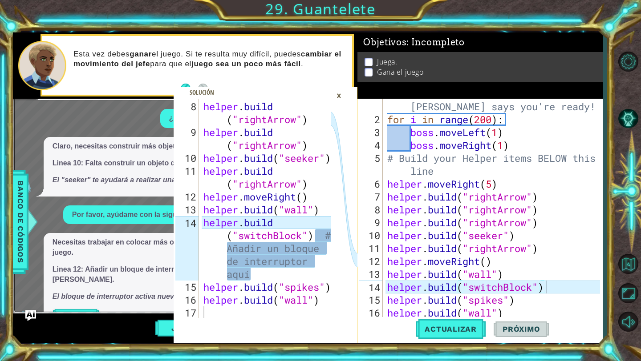
click at [324, 177] on div at bounding box center [326, 131] width 9 height 374
type textarea "[DOMAIN_NAME]("wall")"
click at [316, 203] on div "helper . build ( "rightArrow" ) helper . build ( "rightArrow" ) helper . build …" at bounding box center [269, 229] width 134 height 258
click at [336, 239] on icon at bounding box center [344, 221] width 27 height 245
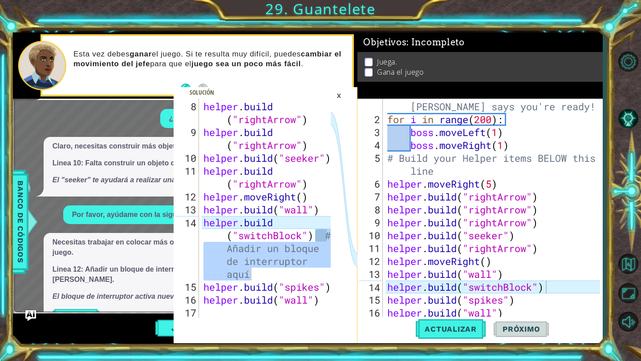
drag, startPoint x: 324, startPoint y: 236, endPoint x: 320, endPoint y: 272, distance: 35.9
click at [320, 272] on div "[DOMAIN_NAME]("wall") 8 9 10 11 12 13 14 15 16 17 helper . build ( "rightArrow"…" at bounding box center [252, 208] width 157 height 219
click at [552, 289] on div "# Don't touch the boss code until [PERSON_NAME] says you're ready! for i in ran…" at bounding box center [494, 216] width 219 height 258
paste textarea "# Añadir un bloque de interruptor aquí"
type textarea "[DOMAIN_NAME]("switchBlock")# Añadir un bloque de interruptor aquí"
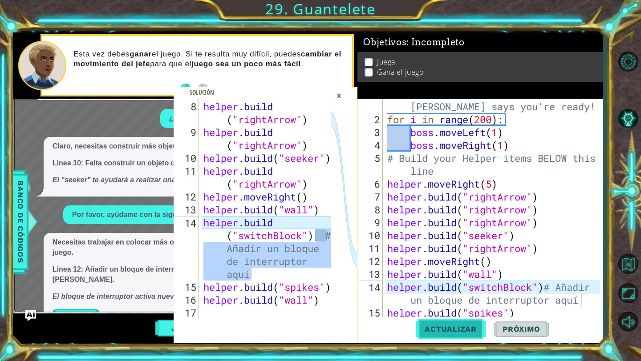
click at [468, 323] on button "Actualizar" at bounding box center [451, 329] width 70 height 24
click at [341, 94] on div "×" at bounding box center [339, 95] width 14 height 15
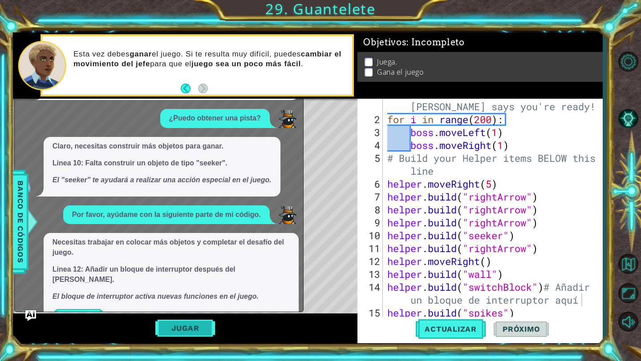
click at [171, 324] on button "Jugar" at bounding box center [185, 328] width 60 height 17
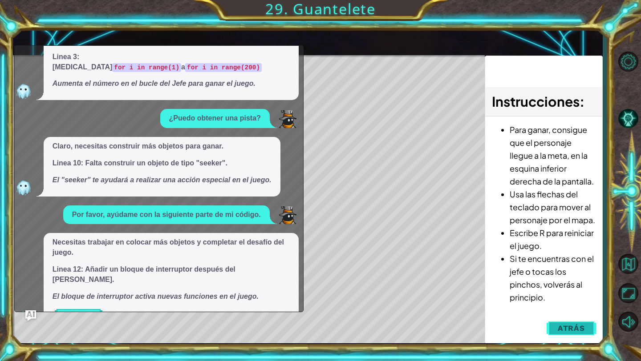
click at [558, 329] on span "Atrás" at bounding box center [571, 328] width 27 height 9
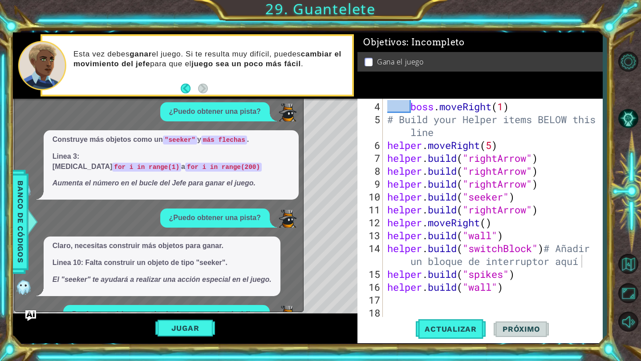
scroll to position [0, 0]
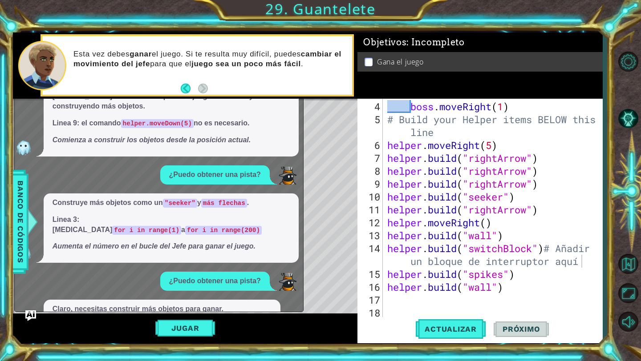
click at [374, 59] on li "Gana el juego" at bounding box center [481, 62] width 233 height 10
click at [372, 59] on p at bounding box center [369, 62] width 8 height 8
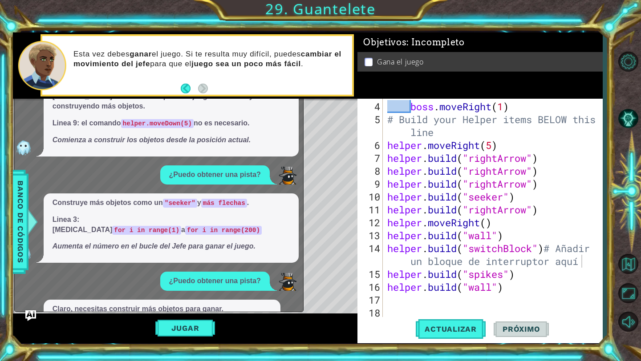
click at [366, 62] on p at bounding box center [369, 62] width 8 height 8
click at [368, 61] on p at bounding box center [369, 62] width 8 height 8
click at [366, 60] on p at bounding box center [369, 62] width 8 height 8
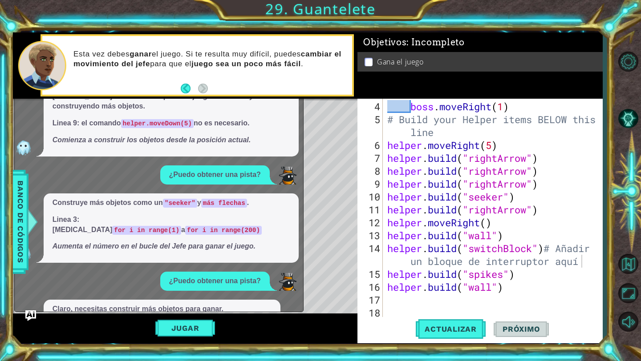
click at [366, 60] on p at bounding box center [369, 62] width 8 height 8
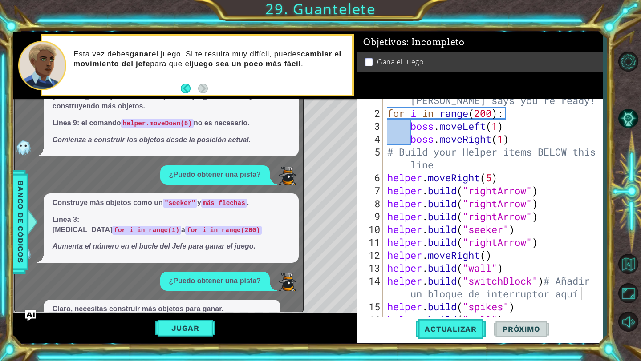
scroll to position [52, 0]
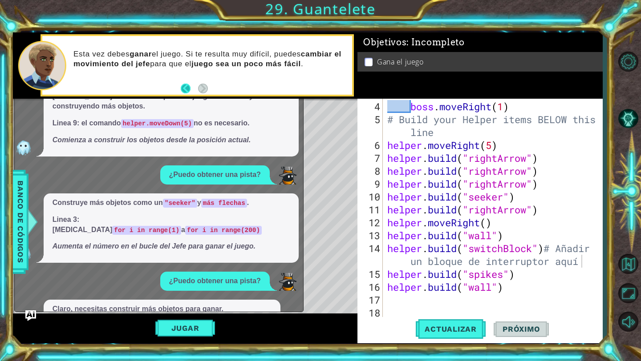
click at [186, 85] on button "Back" at bounding box center [189, 89] width 17 height 10
click at [18, 215] on span "Banco de códigos" at bounding box center [20, 222] width 14 height 92
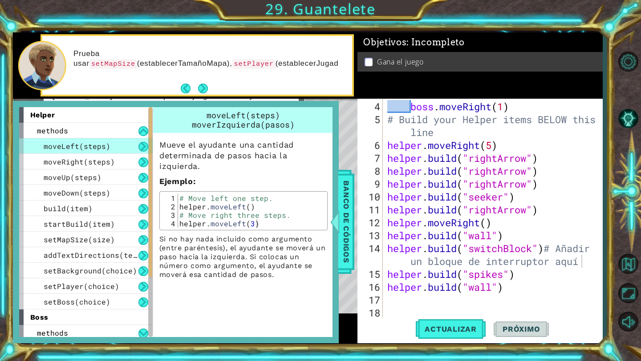
click at [209, 88] on div "Prueba usar setMapSize (establecerTamañoMapa), setPlayer (establecerJugad" at bounding box center [197, 65] width 310 height 59
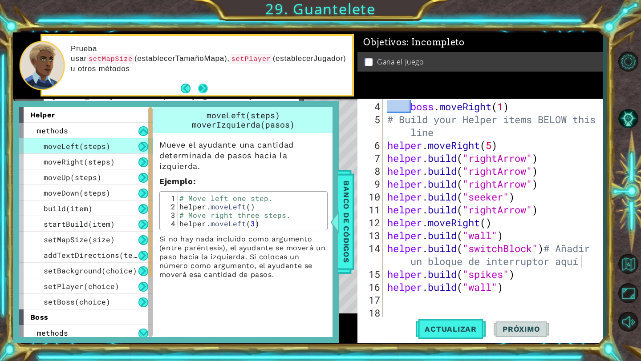
click at [203, 88] on button "Next" at bounding box center [203, 89] width 10 height 10
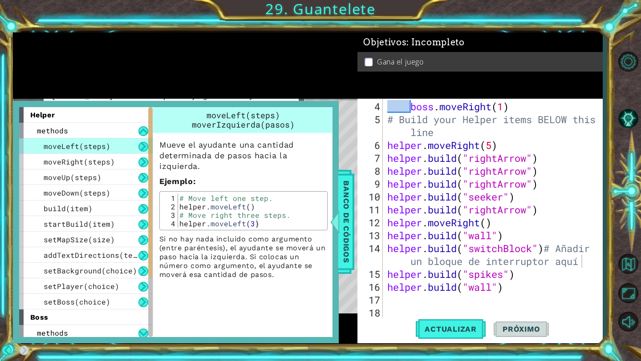
click at [345, 227] on span "Banco de códigos" at bounding box center [346, 222] width 14 height 92
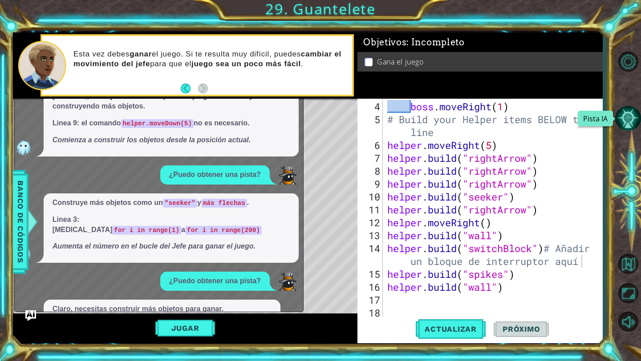
click at [625, 118] on button "Pista IA" at bounding box center [628, 118] width 26 height 26
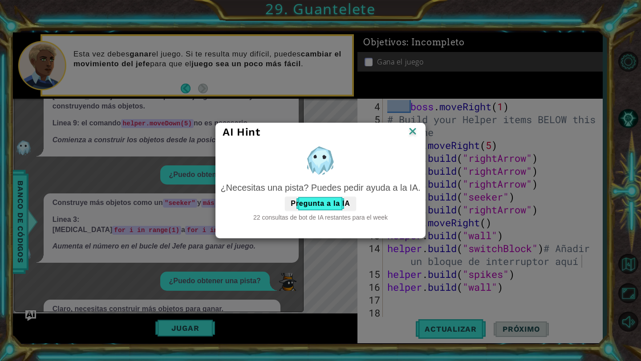
click at [412, 131] on img at bounding box center [413, 132] width 12 height 13
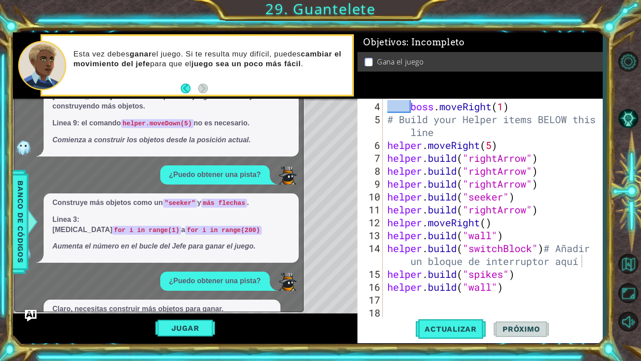
click at [30, 316] on img "Ask AI" at bounding box center [31, 316] width 12 height 12
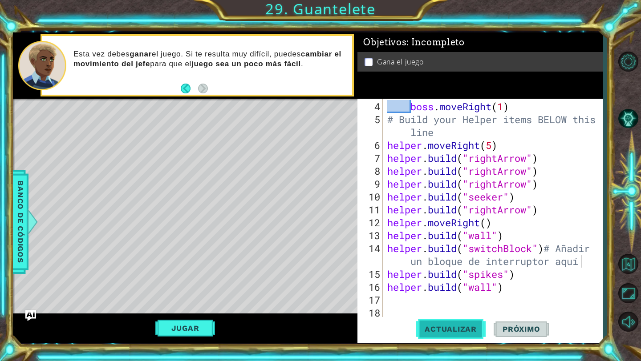
click at [438, 330] on span "Actualizar" at bounding box center [451, 329] width 70 height 9
click at [195, 330] on button "Jugar" at bounding box center [185, 328] width 60 height 17
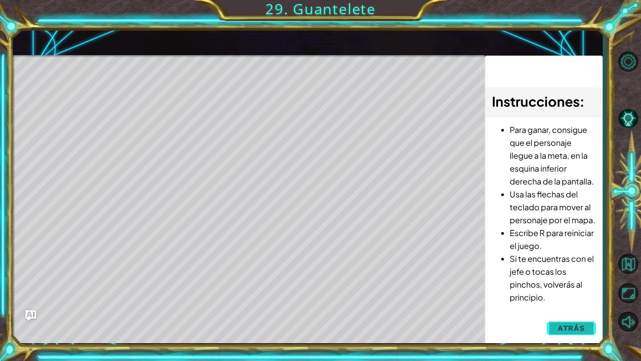
click at [561, 328] on span "Atrás" at bounding box center [571, 328] width 27 height 9
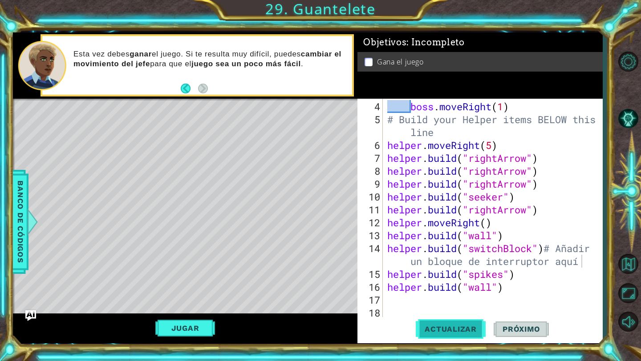
click at [426, 332] on span "Actualizar" at bounding box center [451, 329] width 70 height 9
click at [511, 294] on div "boss . moveRight ( 1 ) # Build your Helper items BELOW this line helper . moveR…" at bounding box center [494, 222] width 219 height 245
type textarea "he"
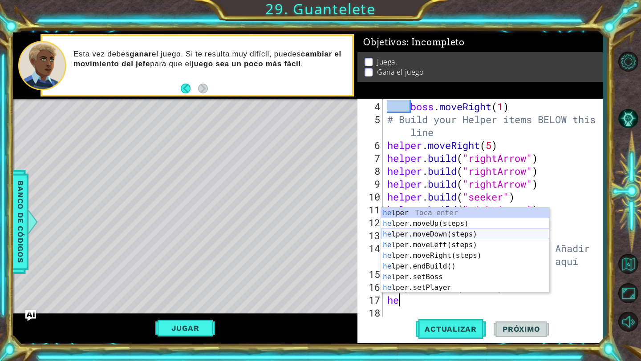
click at [480, 232] on div "he lper Toca enter he lper.moveUp(steps) Toca enter he lper.moveDown(steps) Toc…" at bounding box center [465, 261] width 168 height 107
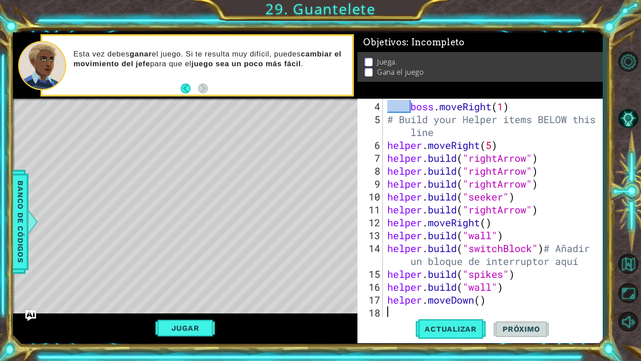
scroll to position [65, 0]
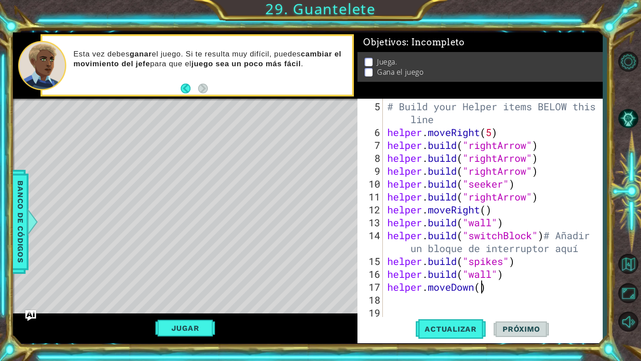
click at [484, 291] on div "# Build your Helper items BELOW this line helper . moveRight ( 5 ) helper . bui…" at bounding box center [494, 229] width 219 height 258
click at [450, 336] on button "Actualizar" at bounding box center [451, 329] width 70 height 24
click at [441, 331] on span "Actualizar" at bounding box center [451, 329] width 70 height 9
type textarea "helper.moveDown()"
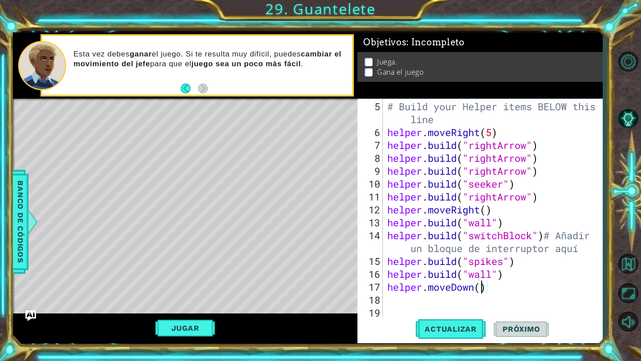
scroll to position [0, 4]
